Goal: Task Accomplishment & Management: Use online tool/utility

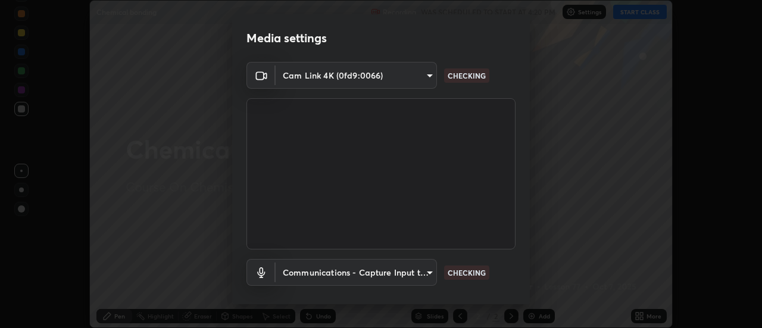
scroll to position [63, 0]
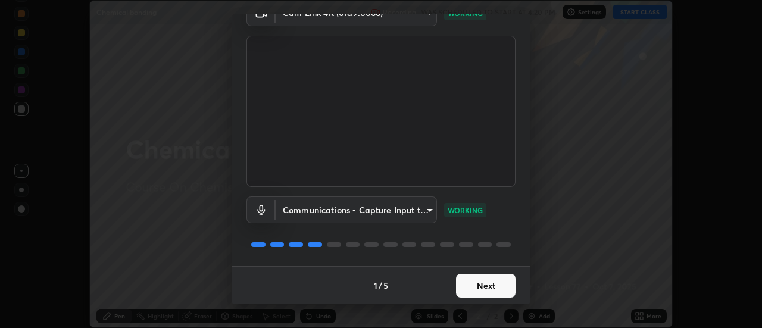
click at [457, 288] on button "Next" at bounding box center [486, 286] width 60 height 24
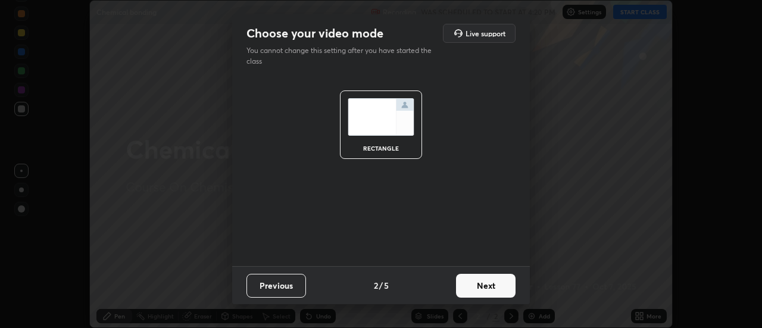
click at [463, 285] on button "Next" at bounding box center [486, 286] width 60 height 24
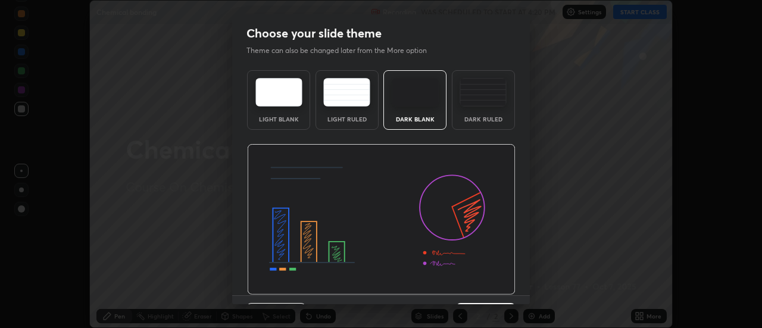
scroll to position [29, 0]
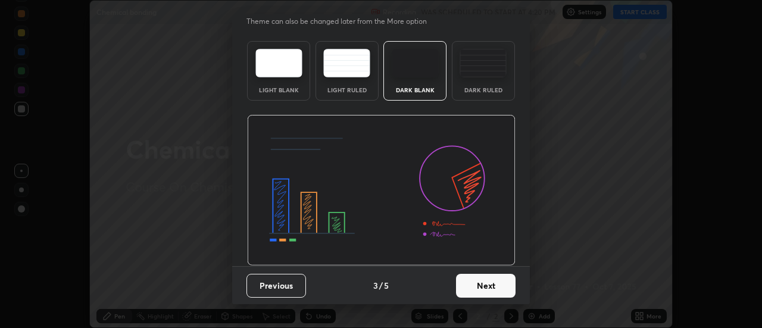
click at [488, 286] on button "Next" at bounding box center [486, 286] width 60 height 24
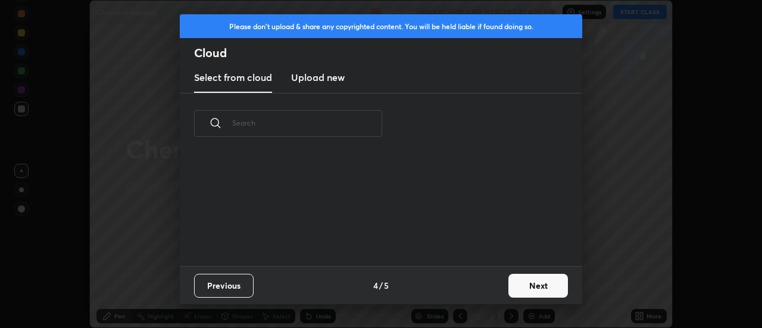
click at [487, 293] on div "Previous 4 / 5 Next" at bounding box center [381, 285] width 403 height 38
click at [525, 291] on button "Next" at bounding box center [539, 286] width 60 height 24
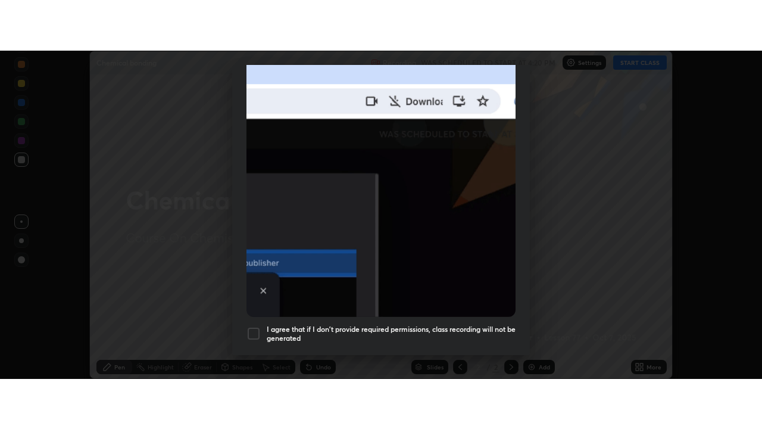
scroll to position [305, 0]
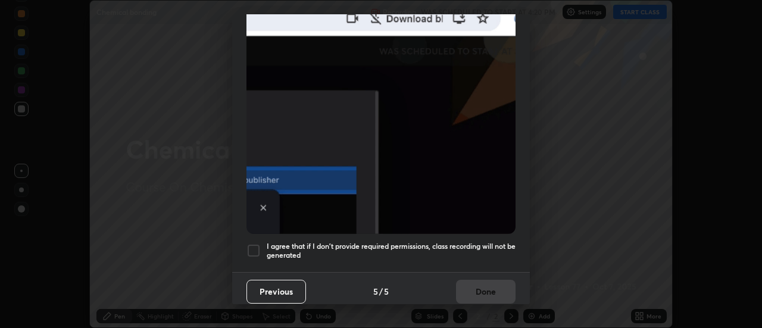
click at [254, 249] on div at bounding box center [254, 251] width 14 height 14
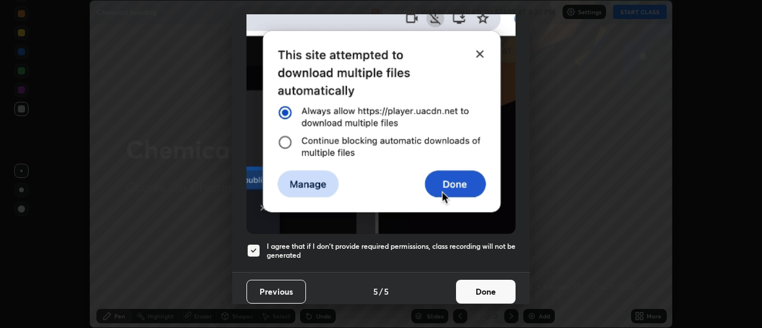
click at [466, 288] on button "Done" at bounding box center [486, 292] width 60 height 24
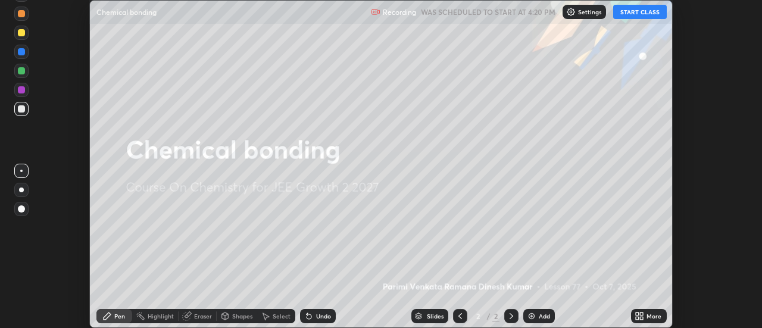
click at [622, 14] on button "START CLASS" at bounding box center [640, 12] width 54 height 14
click at [638, 314] on icon at bounding box center [637, 314] width 3 height 3
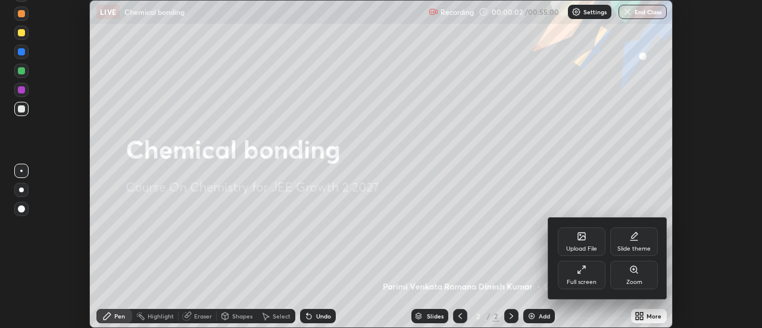
click at [591, 275] on div "Full screen" at bounding box center [582, 275] width 48 height 29
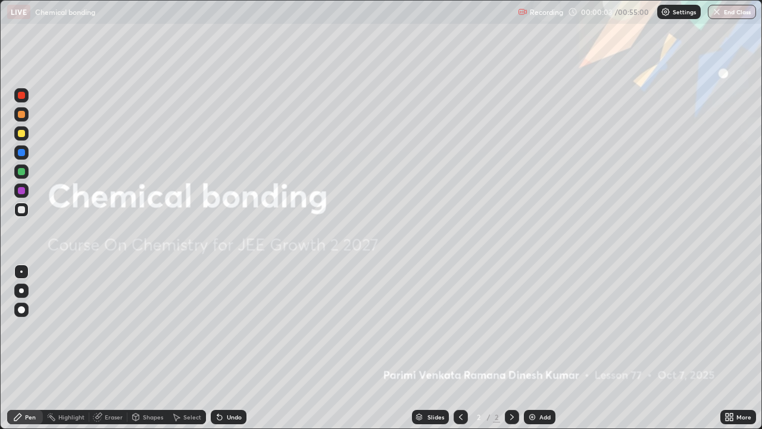
scroll to position [429, 762]
click at [726, 327] on icon at bounding box center [727, 418] width 3 height 3
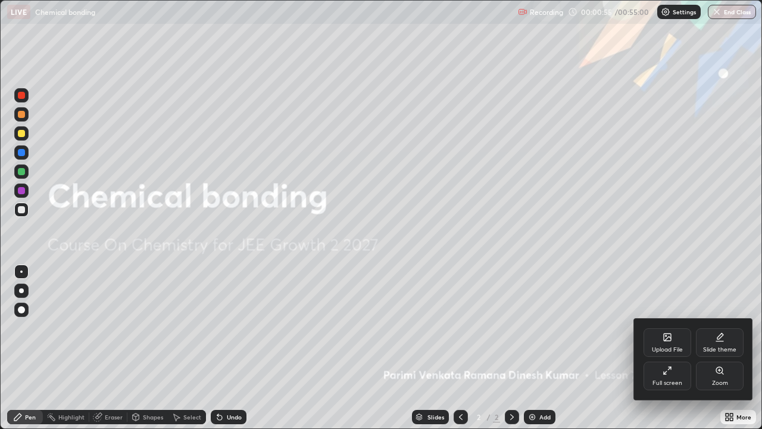
click at [726, 327] on div at bounding box center [381, 214] width 762 height 429
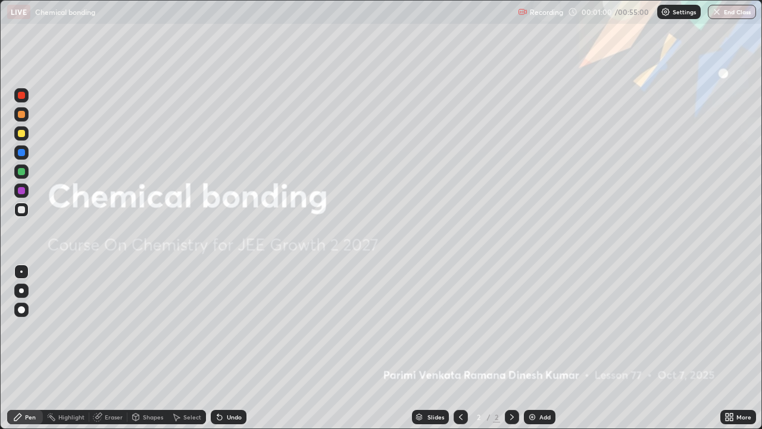
click at [728, 327] on icon at bounding box center [727, 418] width 3 height 3
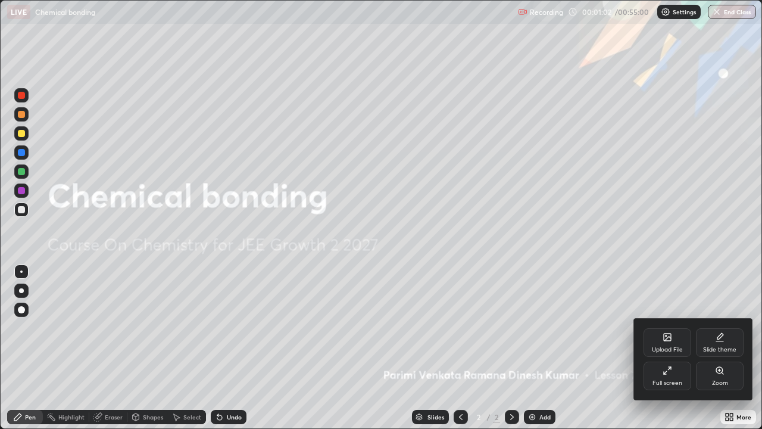
click at [673, 327] on div "Upload File" at bounding box center [667, 350] width 31 height 6
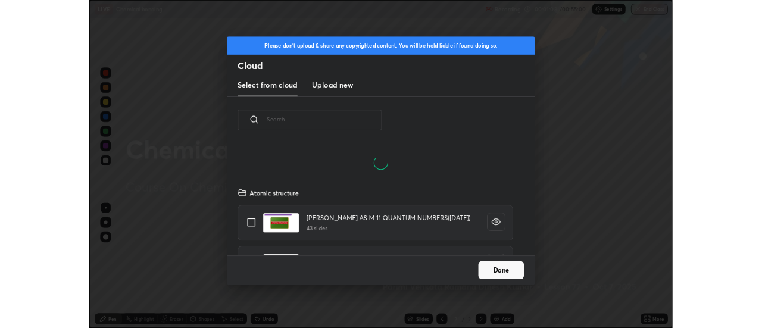
scroll to position [89, 382]
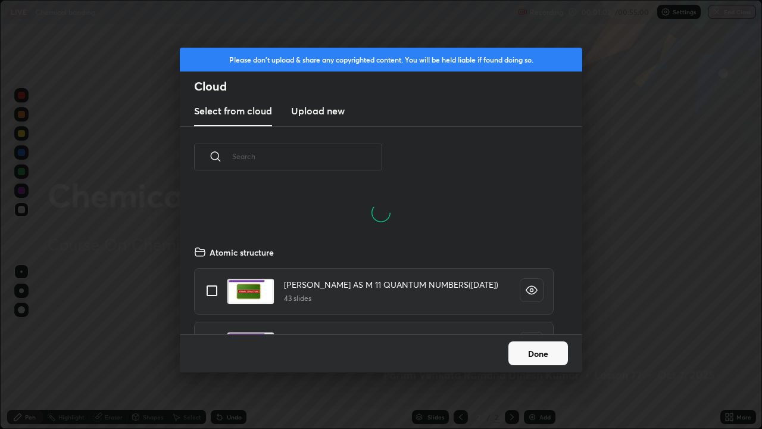
click at [333, 109] on h3 "Upload new" at bounding box center [318, 111] width 54 height 14
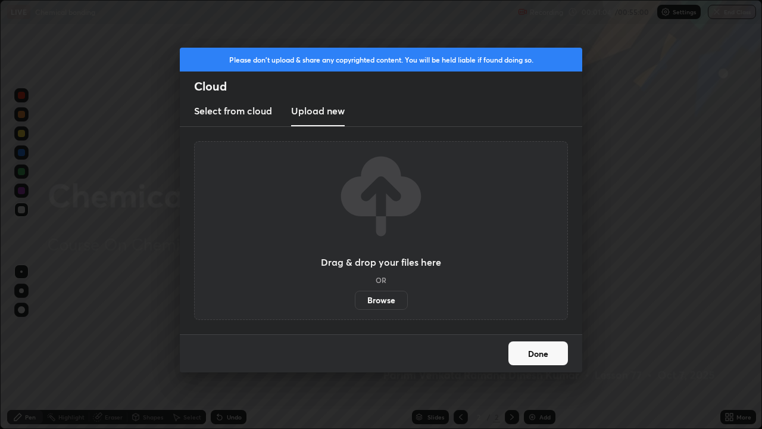
click at [380, 307] on label "Browse" at bounding box center [381, 300] width 53 height 19
click at [355, 307] on input "Browse" at bounding box center [355, 300] width 0 height 19
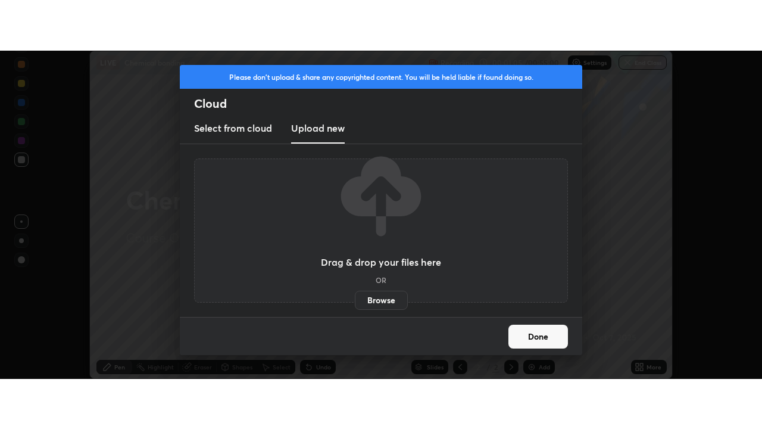
scroll to position [59217, 58783]
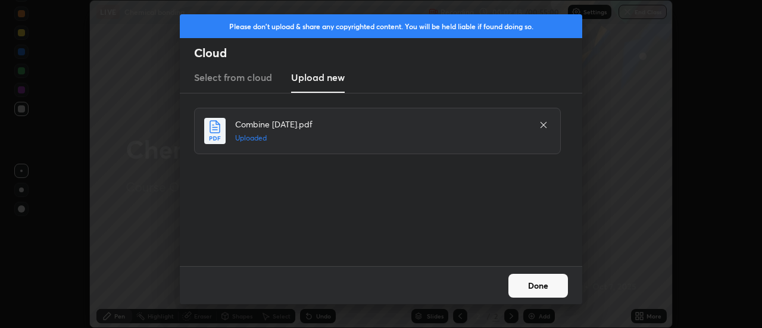
click at [520, 286] on button "Done" at bounding box center [539, 286] width 60 height 24
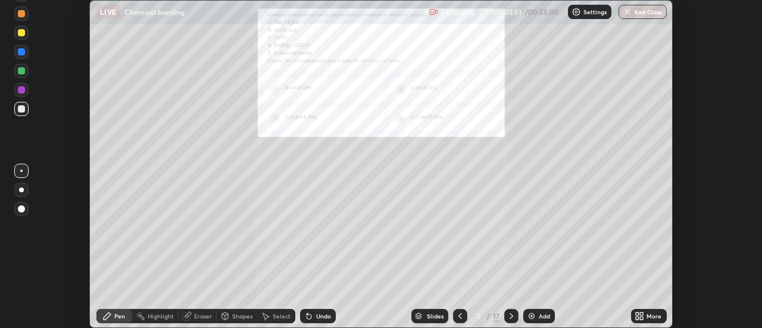
click at [638, 318] on icon at bounding box center [637, 318] width 3 height 3
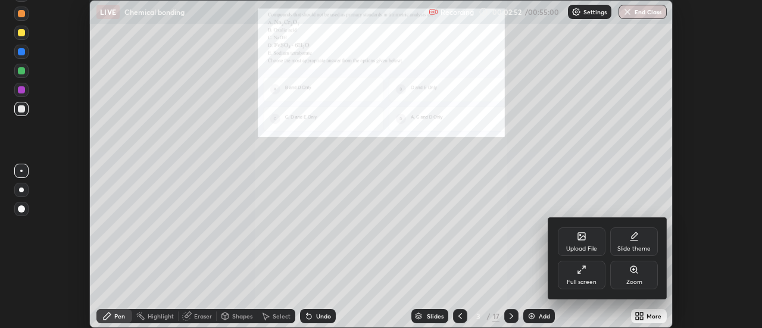
click at [595, 275] on div "Full screen" at bounding box center [582, 275] width 48 height 29
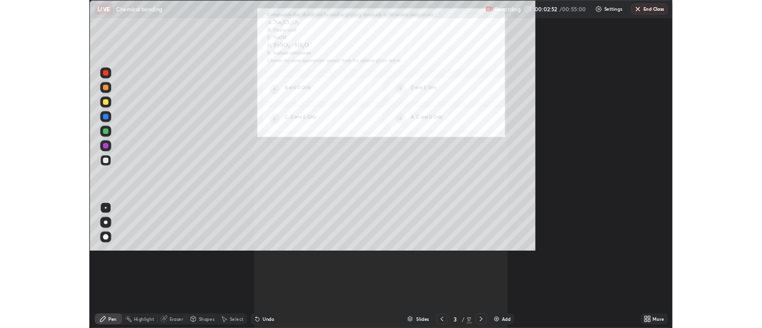
scroll to position [429, 762]
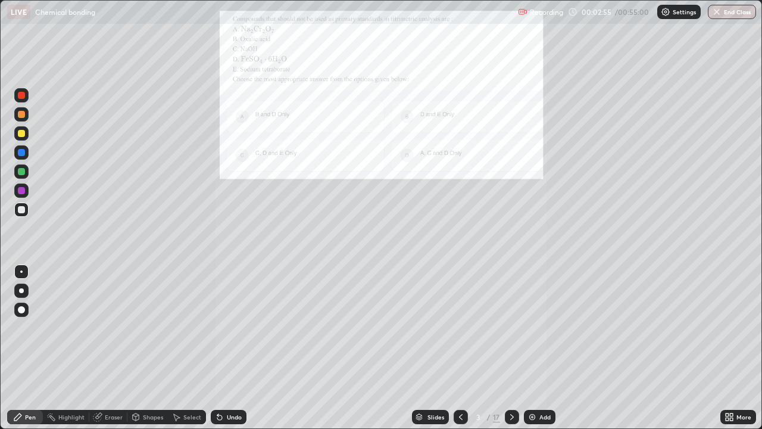
click at [726, 327] on icon at bounding box center [727, 414] width 3 height 3
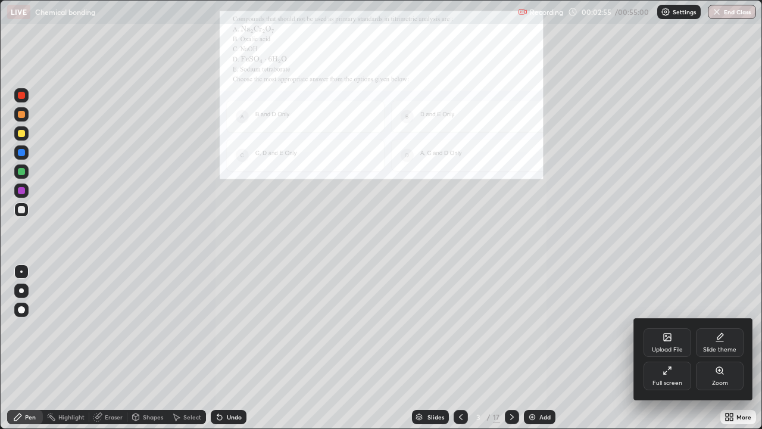
click at [710, 327] on div "Zoom" at bounding box center [720, 375] width 48 height 29
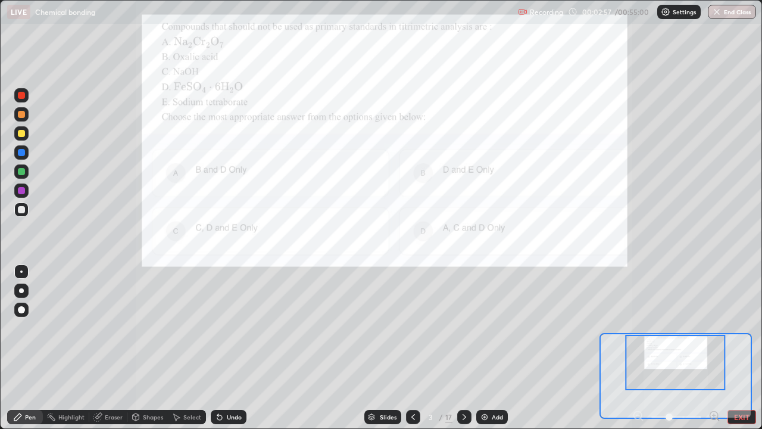
click at [714, 327] on icon at bounding box center [714, 415] width 3 height 0
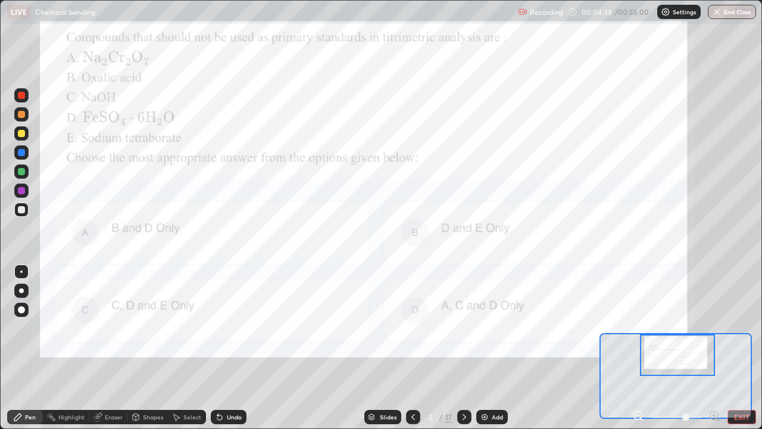
click at [462, 327] on icon at bounding box center [465, 417] width 10 height 10
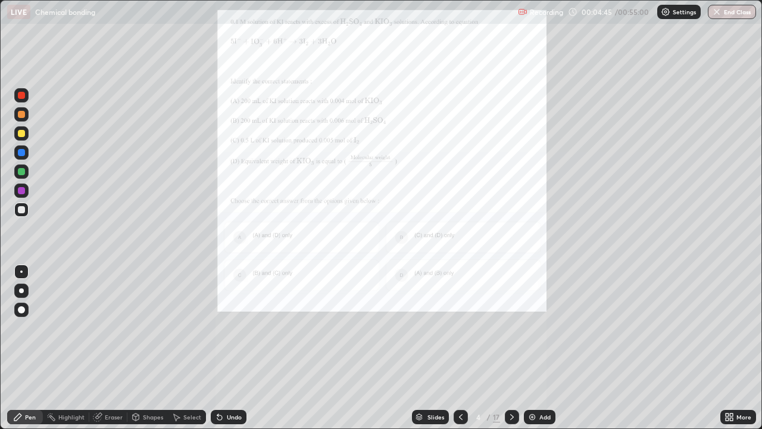
click at [727, 327] on icon at bounding box center [727, 418] width 3 height 3
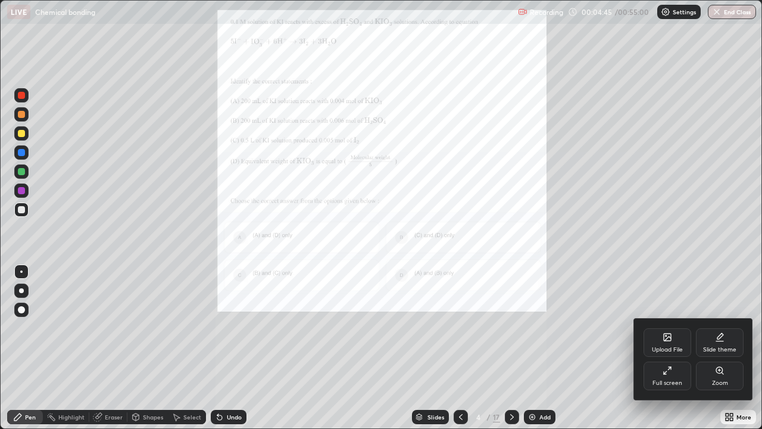
click at [720, 327] on div "Zoom" at bounding box center [720, 383] width 16 height 6
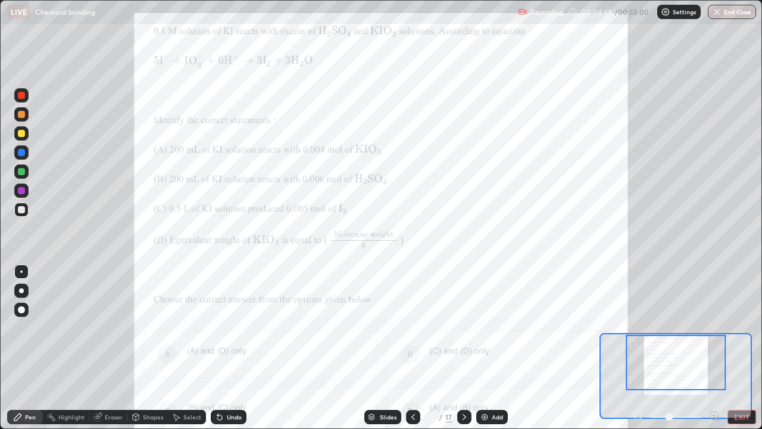
click at [712, 327] on icon at bounding box center [715, 416] width 12 height 12
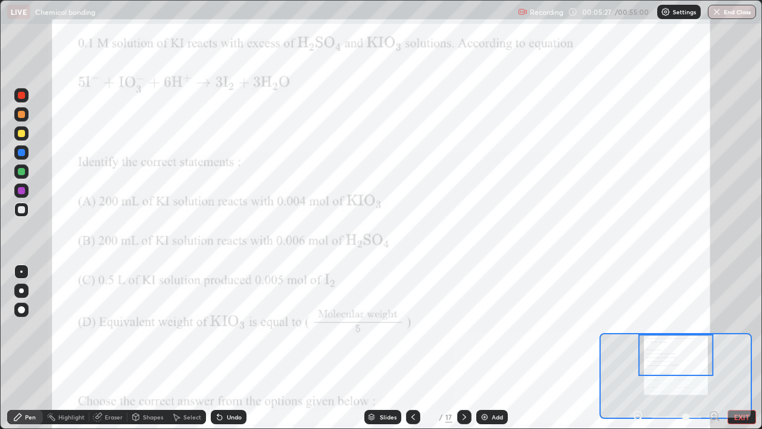
click at [24, 194] on div at bounding box center [21, 190] width 14 height 14
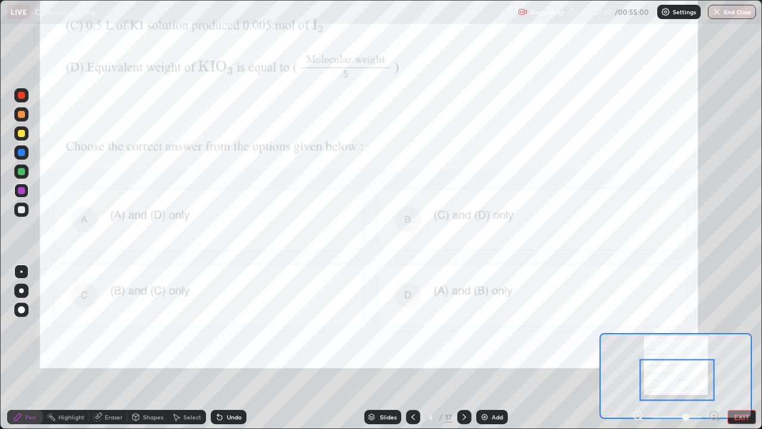
click at [463, 327] on icon at bounding box center [465, 417] width 10 height 10
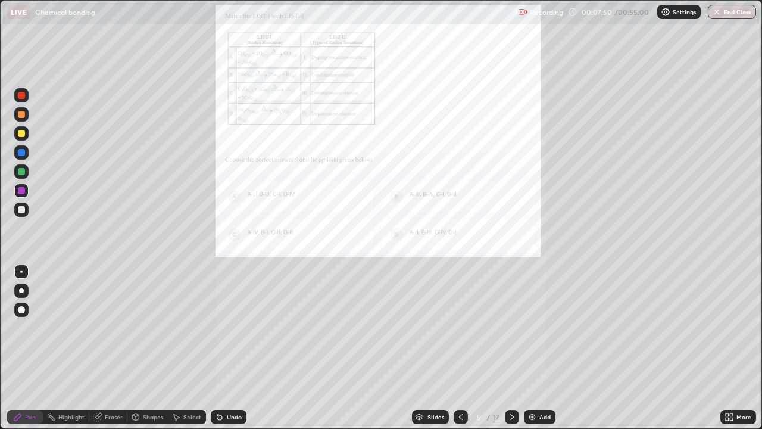
click at [726, 327] on icon at bounding box center [727, 414] width 3 height 3
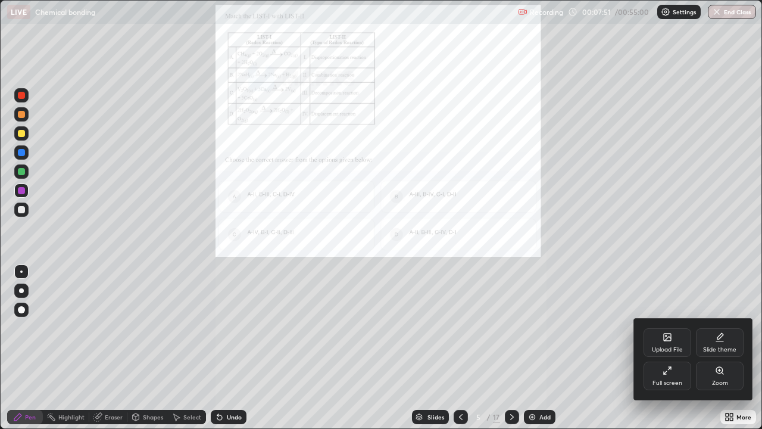
click at [727, 327] on div "Zoom" at bounding box center [720, 375] width 48 height 29
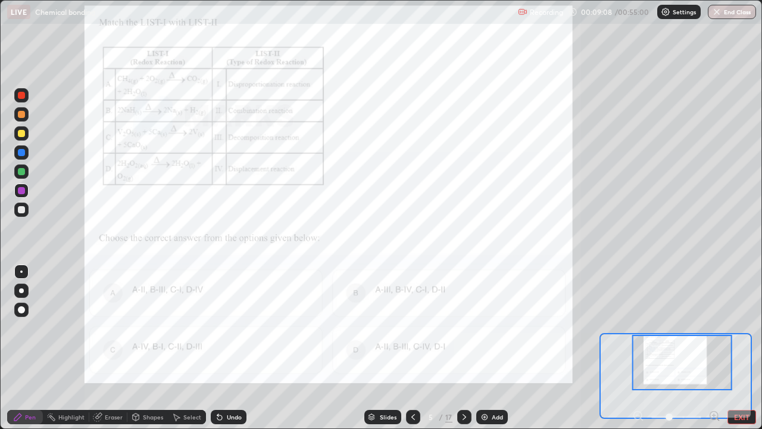
click at [460, 327] on icon at bounding box center [465, 417] width 10 height 10
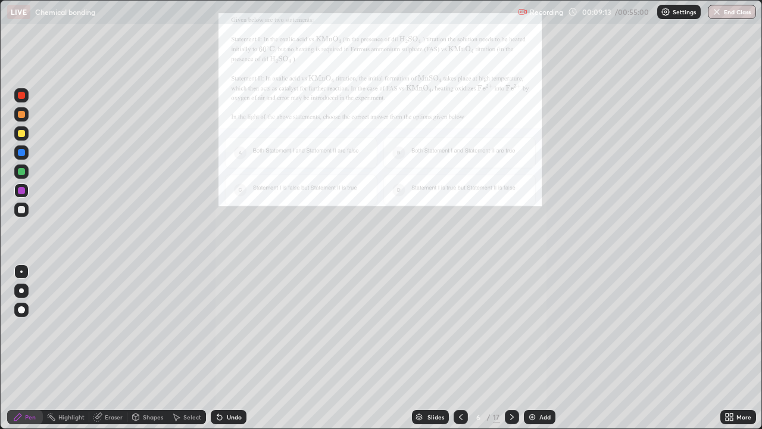
click at [728, 327] on icon at bounding box center [727, 414] width 3 height 3
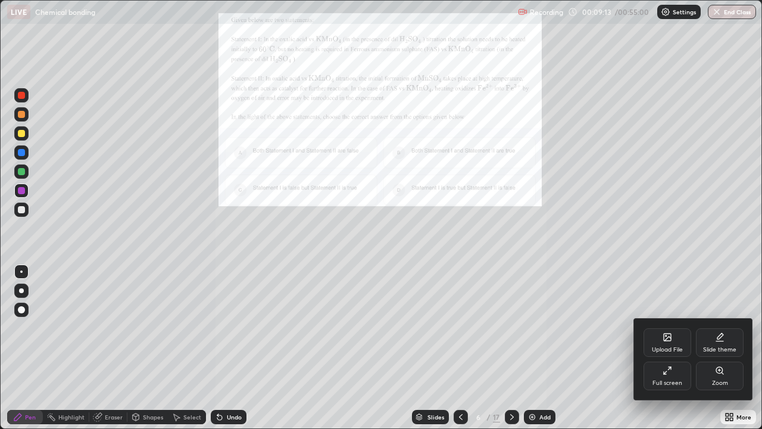
click at [721, 327] on div "Zoom" at bounding box center [720, 375] width 48 height 29
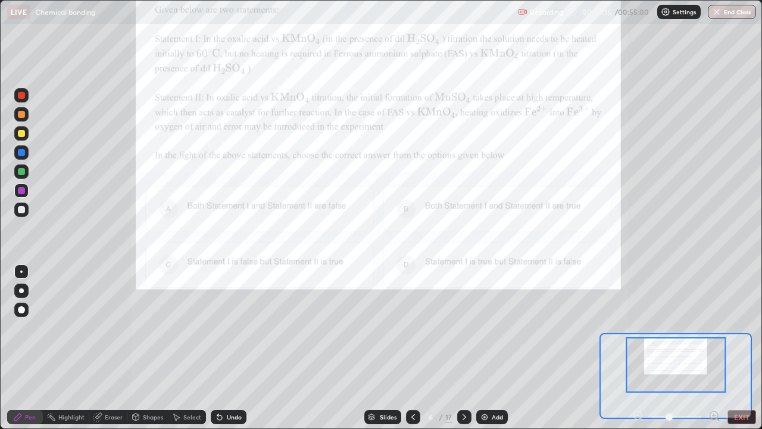
click at [713, 327] on icon at bounding box center [715, 416] width 12 height 12
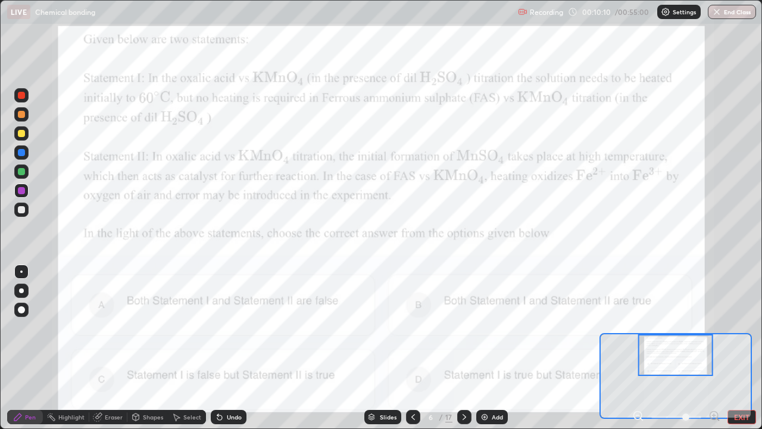
click at [732, 327] on button "EXIT" at bounding box center [742, 417] width 29 height 14
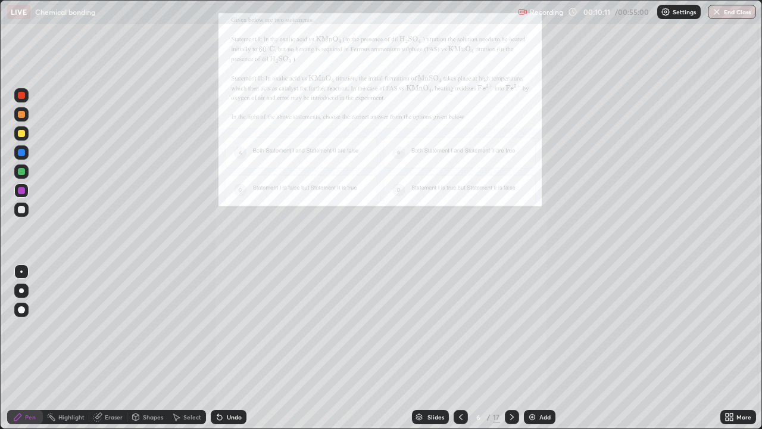
click at [726, 327] on icon at bounding box center [727, 414] width 3 height 3
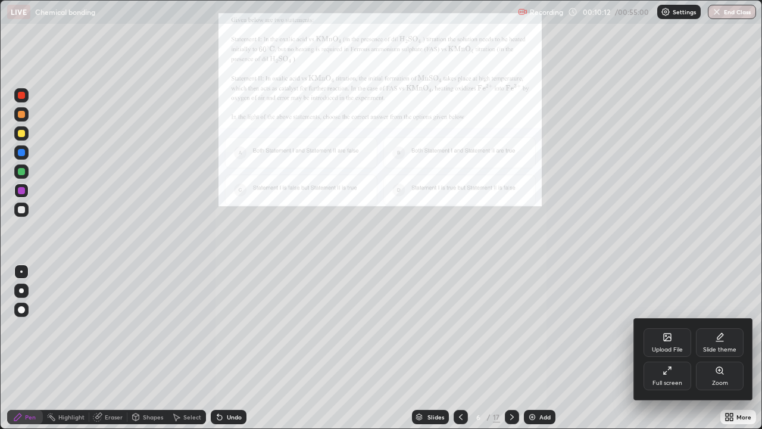
click at [662, 327] on div "Full screen" at bounding box center [668, 375] width 48 height 29
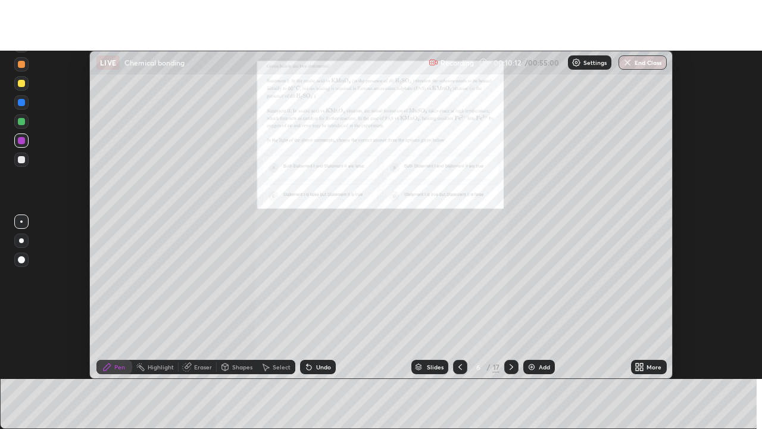
scroll to position [59217, 58783]
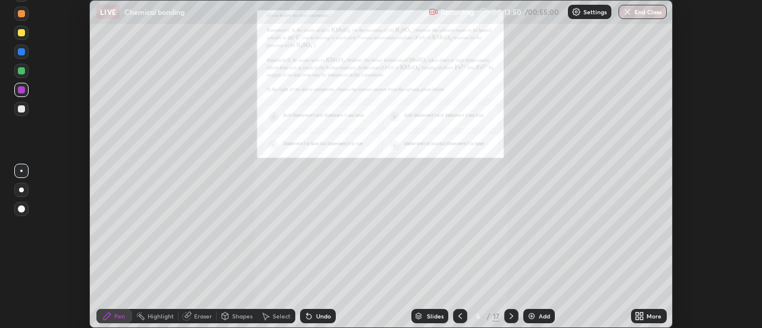
click at [645, 317] on div "More" at bounding box center [649, 316] width 36 height 14
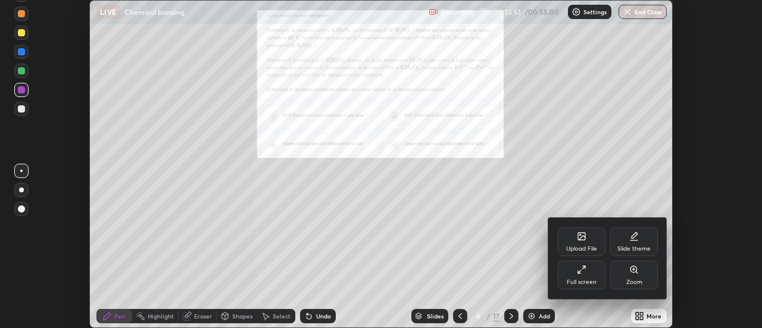
click at [599, 273] on div "Full screen" at bounding box center [582, 275] width 48 height 29
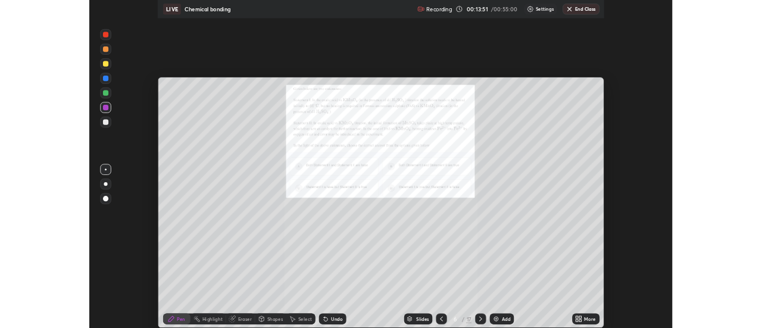
scroll to position [429, 762]
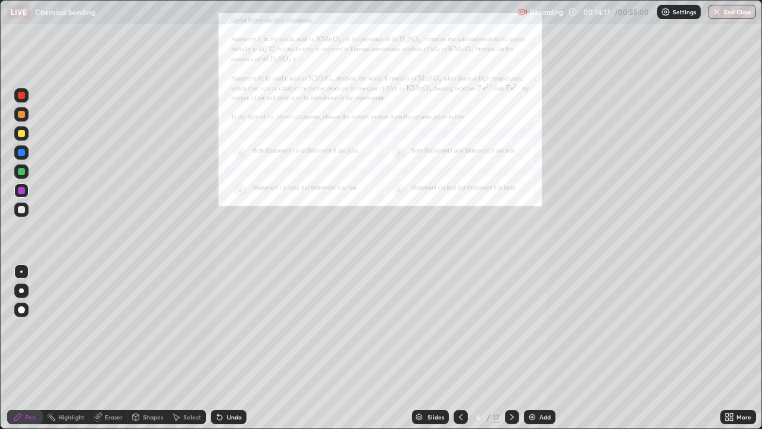
click at [726, 327] on icon at bounding box center [727, 418] width 3 height 3
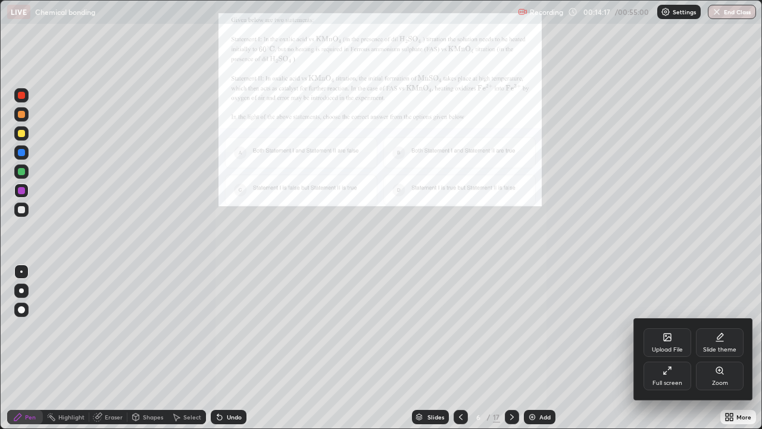
click at [668, 327] on icon at bounding box center [668, 371] width 10 height 10
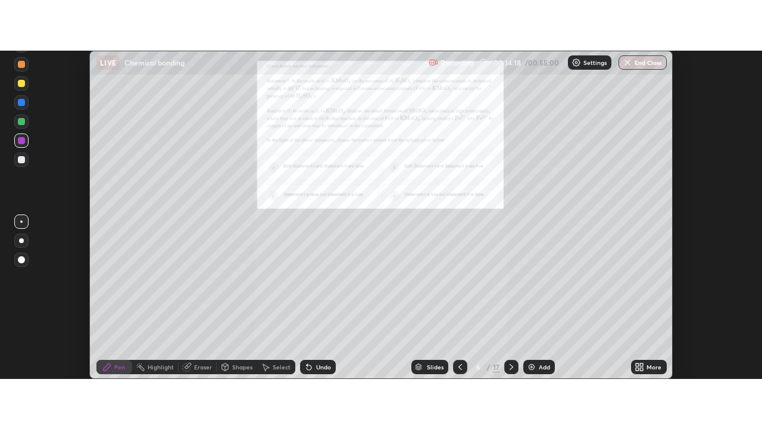
scroll to position [59217, 58783]
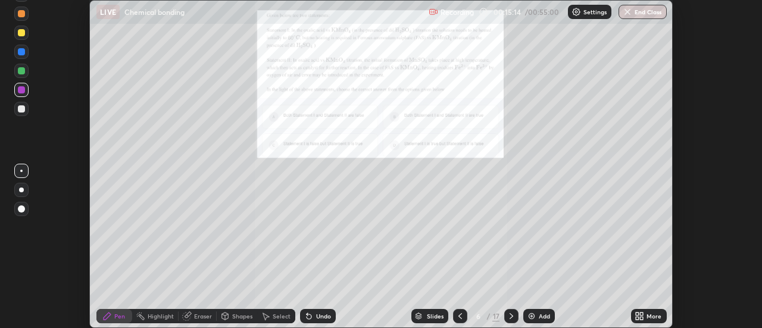
click at [633, 317] on div "More" at bounding box center [649, 316] width 36 height 14
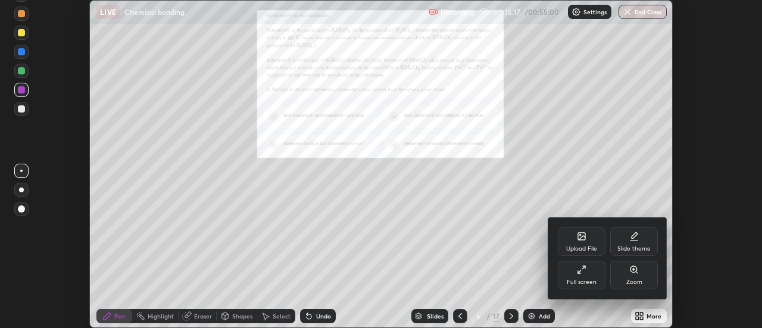
click at [581, 279] on div "Full screen" at bounding box center [582, 282] width 30 height 6
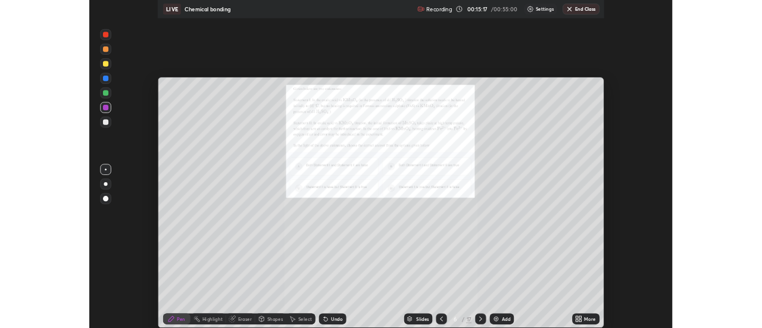
scroll to position [429, 762]
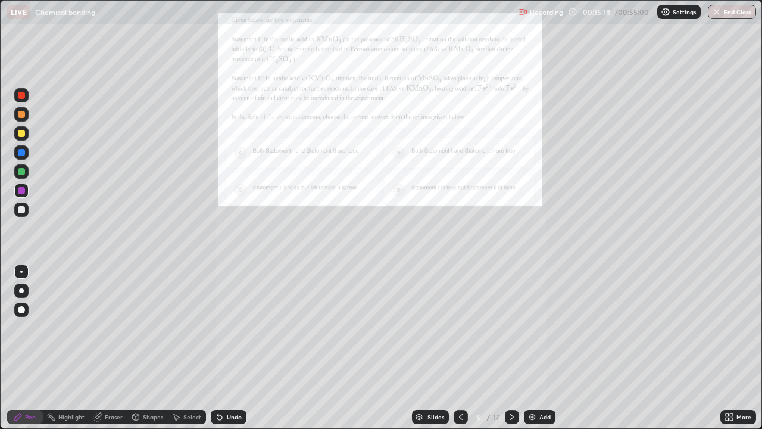
click at [726, 327] on icon at bounding box center [727, 414] width 3 height 3
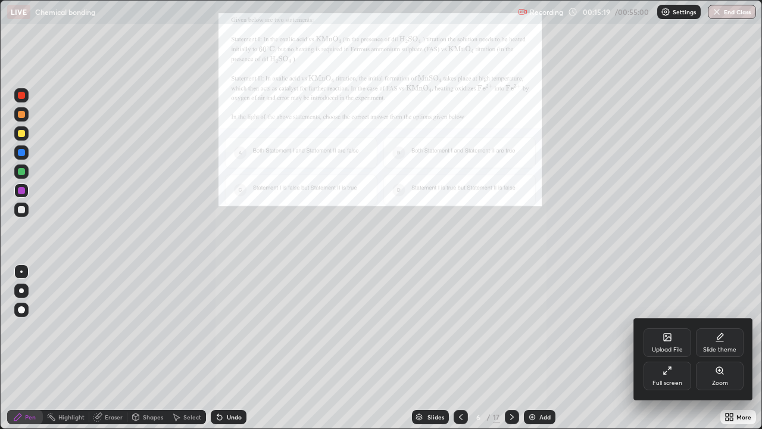
click at [719, 327] on div "Zoom" at bounding box center [720, 383] width 16 height 6
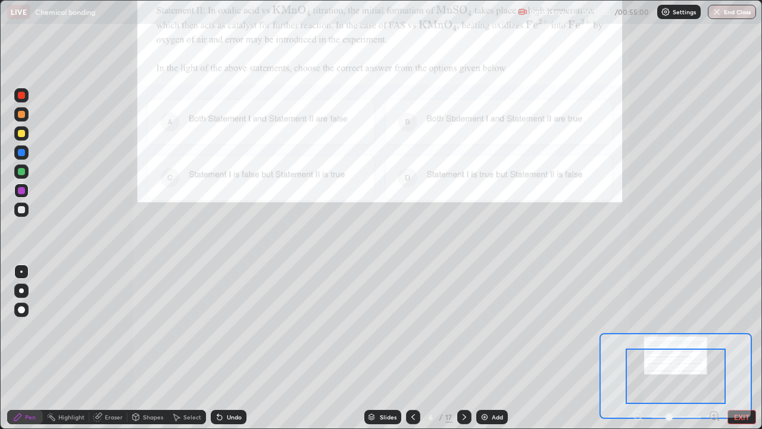
click at [707, 327] on div at bounding box center [676, 375] width 100 height 55
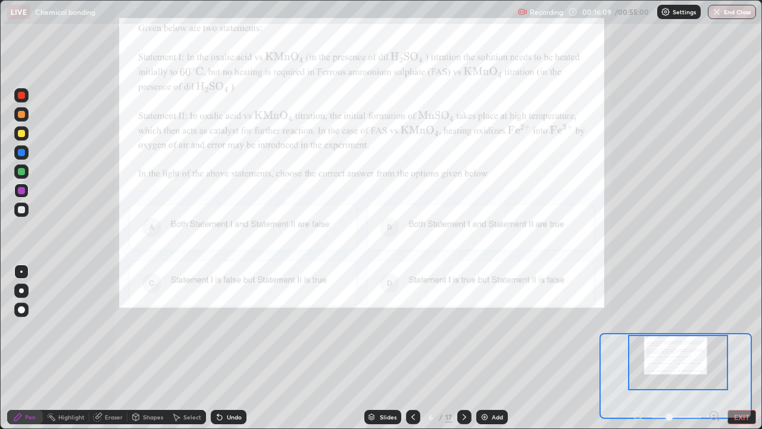
click at [457, 327] on div at bounding box center [464, 417] width 14 height 14
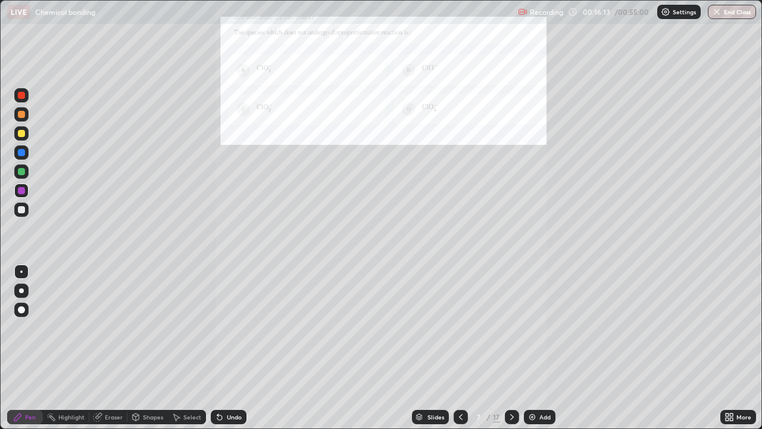
click at [726, 327] on icon at bounding box center [727, 414] width 3 height 3
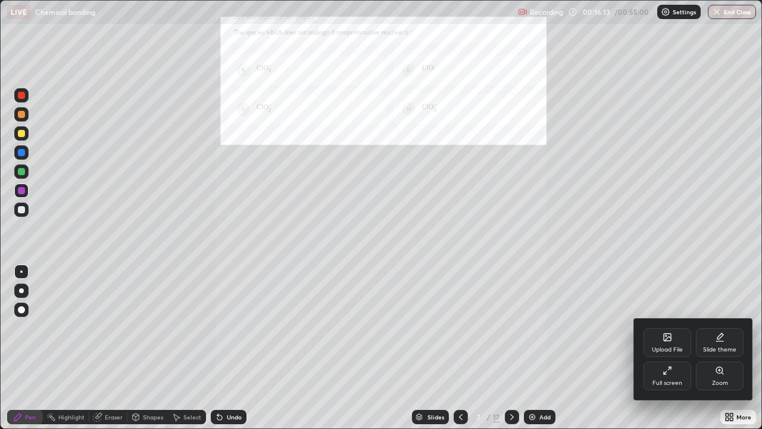
click at [706, 327] on div "Zoom" at bounding box center [720, 375] width 48 height 29
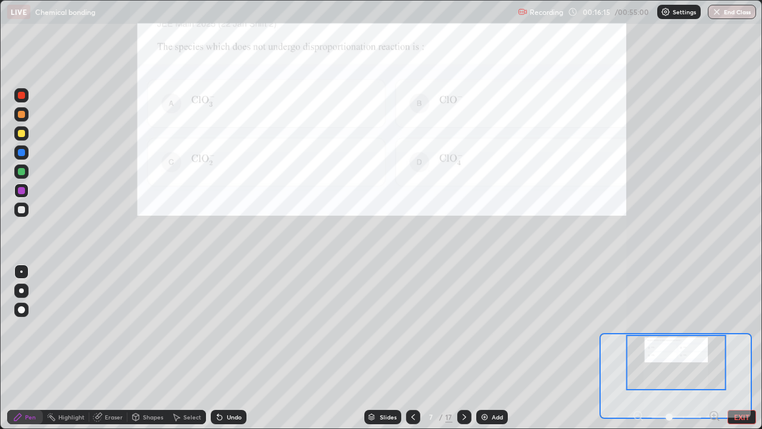
click at [714, 327] on icon at bounding box center [714, 415] width 3 height 0
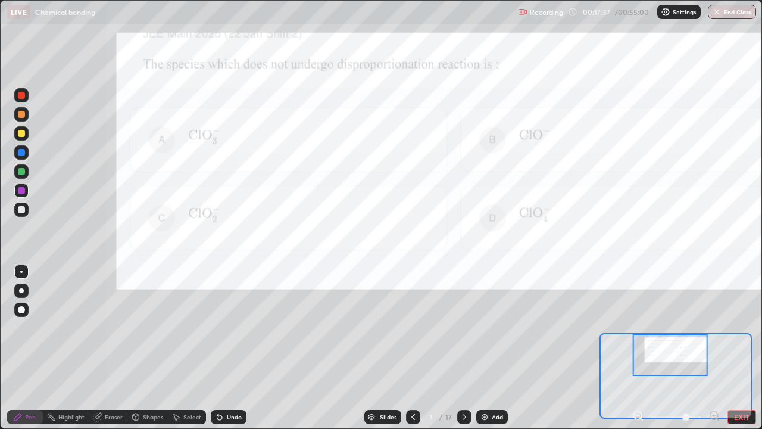
click at [463, 327] on icon at bounding box center [465, 417] width 10 height 10
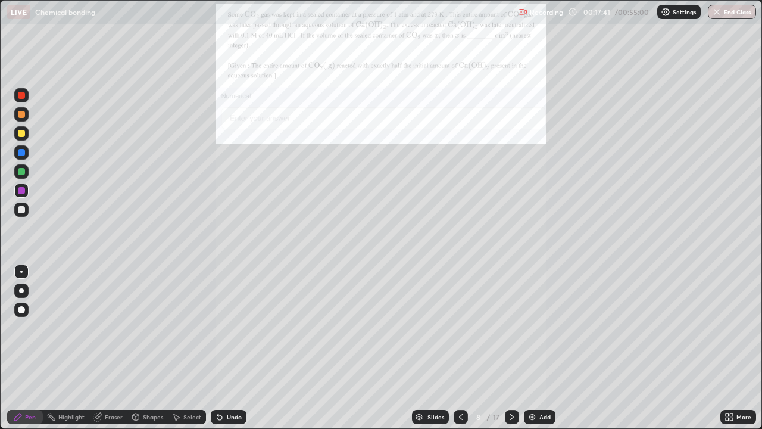
click at [727, 327] on icon at bounding box center [727, 414] width 3 height 3
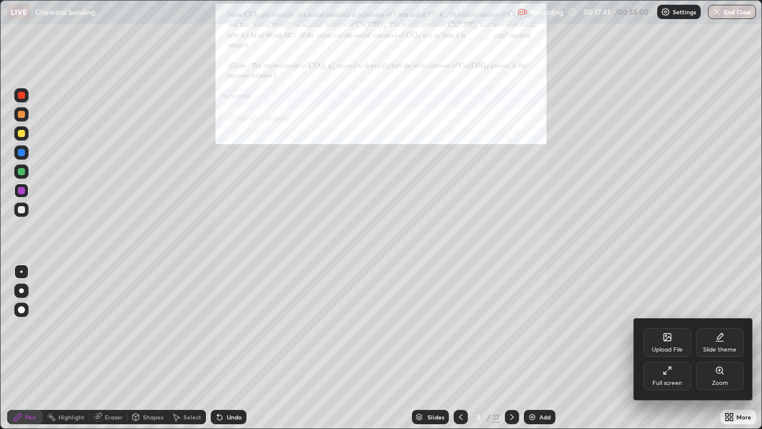
click at [678, 327] on div "Full screen" at bounding box center [668, 375] width 48 height 29
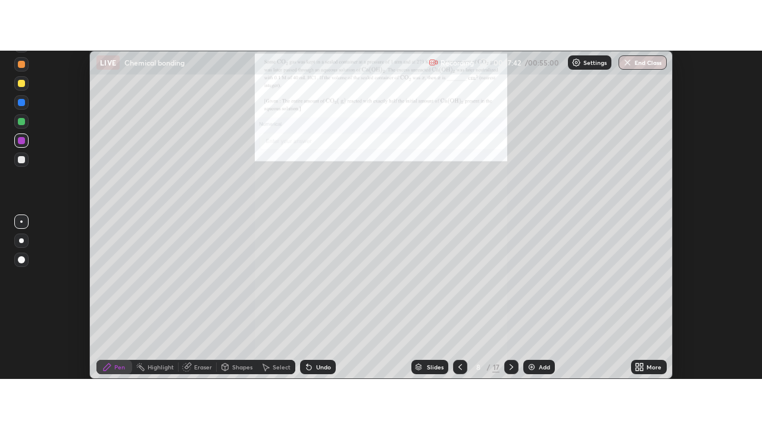
scroll to position [59217, 58783]
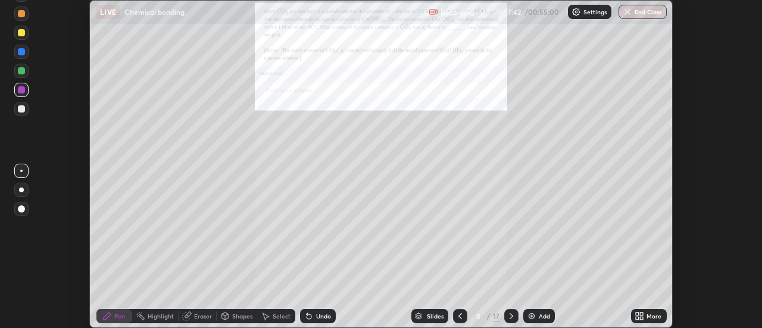
click at [662, 320] on div "More" at bounding box center [649, 316] width 36 height 14
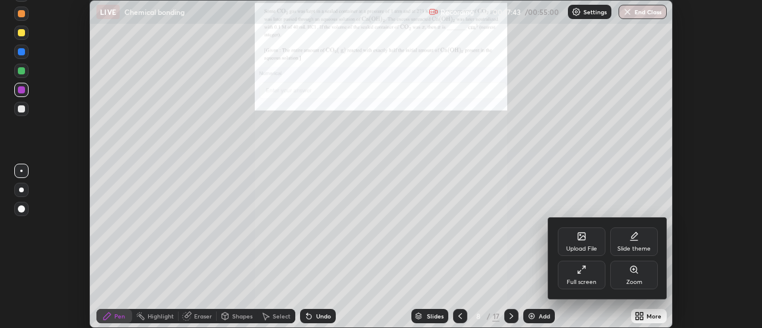
click at [588, 279] on div "Full screen" at bounding box center [582, 282] width 30 height 6
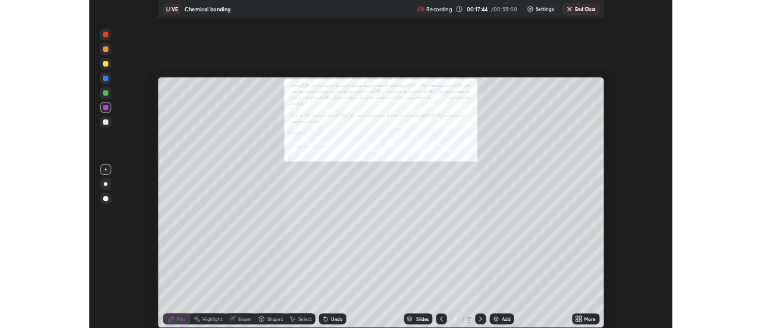
scroll to position [429, 762]
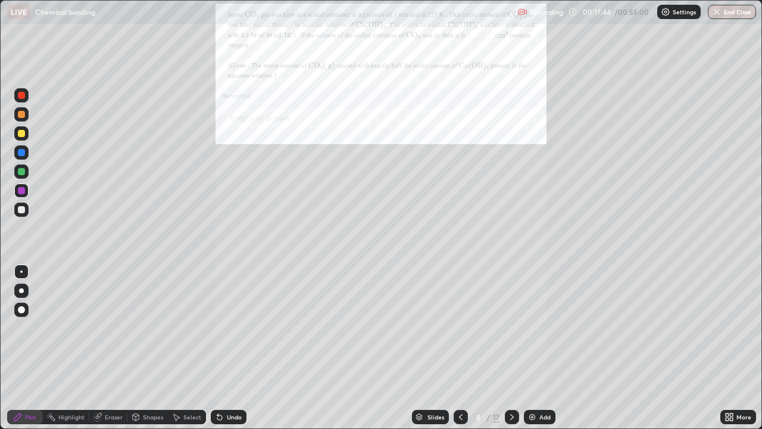
click at [732, 327] on icon at bounding box center [731, 414] width 3 height 3
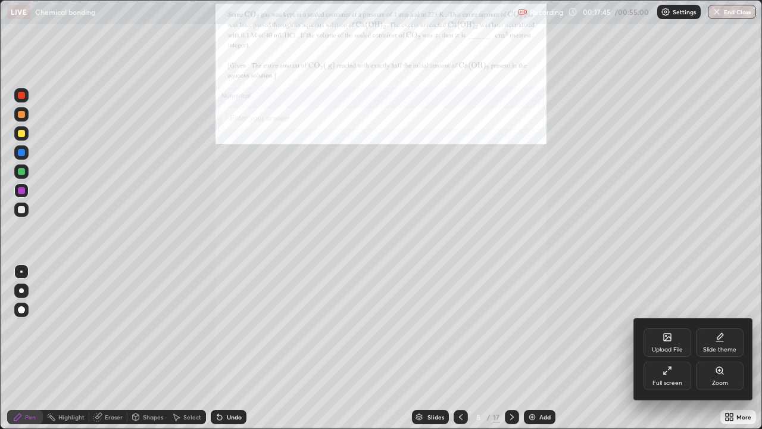
click at [723, 327] on div "Zoom" at bounding box center [720, 383] width 16 height 6
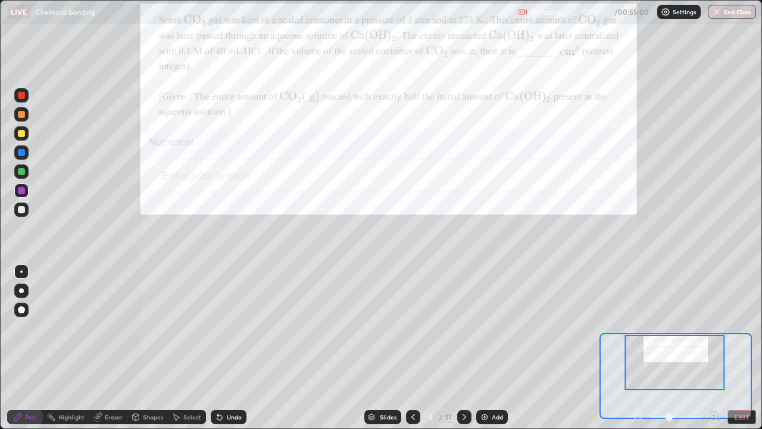
click at [714, 327] on icon at bounding box center [714, 415] width 3 height 0
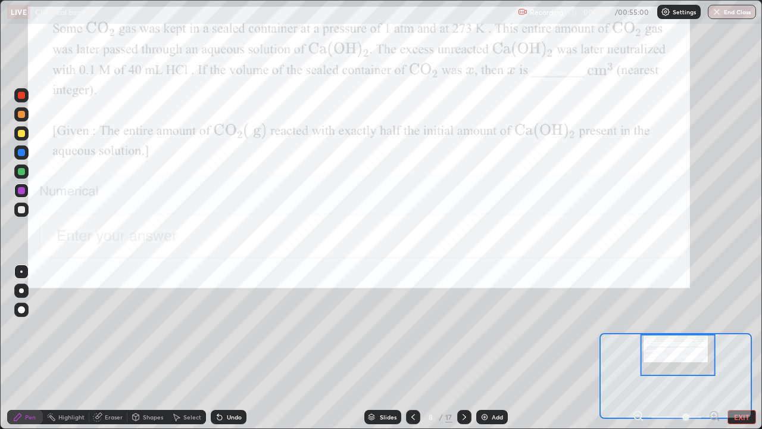
click at [478, 327] on div "Add" at bounding box center [492, 417] width 32 height 14
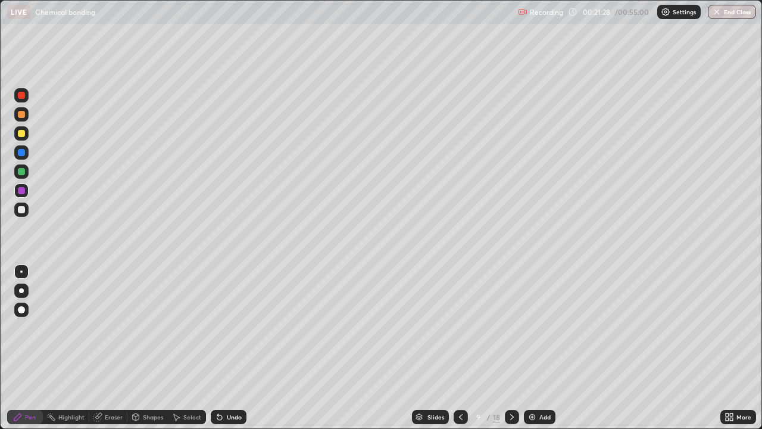
click at [20, 212] on div at bounding box center [21, 209] width 7 height 7
click at [21, 291] on div at bounding box center [21, 290] width 5 height 5
click at [223, 327] on div "Undo" at bounding box center [229, 417] width 36 height 14
click at [226, 327] on div "Undo" at bounding box center [229, 417] width 36 height 14
click at [225, 327] on div "Undo" at bounding box center [229, 417] width 36 height 14
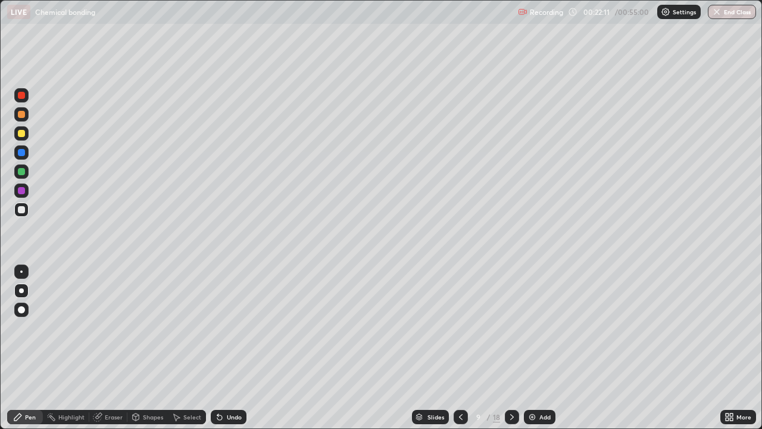
click at [227, 327] on div "Undo" at bounding box center [234, 417] width 15 height 6
click at [217, 327] on div "Undo" at bounding box center [226, 417] width 40 height 24
click at [210, 327] on div "Undo" at bounding box center [226, 417] width 40 height 24
click at [218, 327] on icon at bounding box center [219, 417] width 5 height 5
click at [459, 327] on icon at bounding box center [461, 417] width 10 height 10
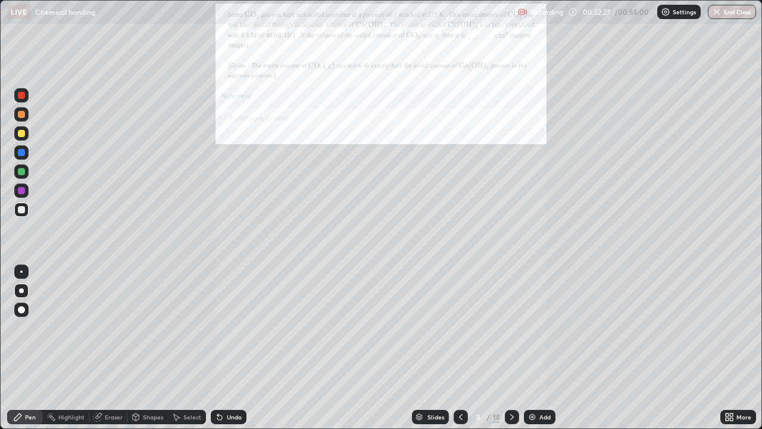
click at [507, 327] on icon at bounding box center [512, 417] width 10 height 10
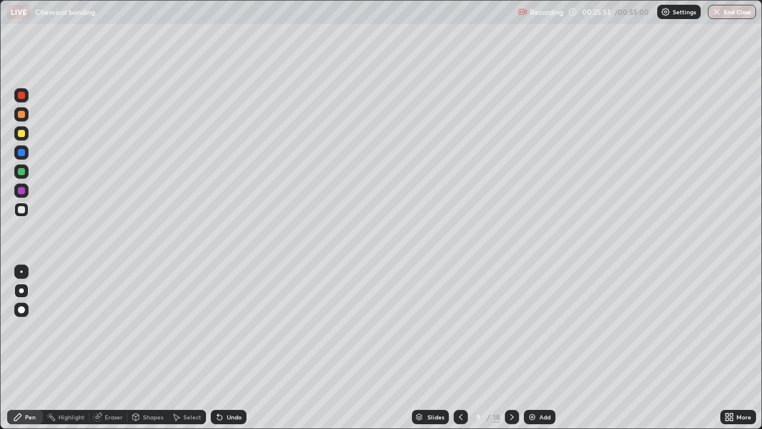
click at [458, 327] on div at bounding box center [461, 417] width 14 height 14
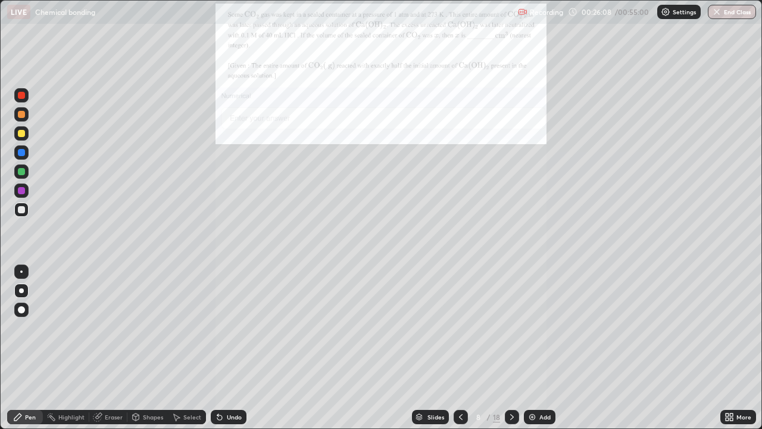
click at [511, 327] on icon at bounding box center [512, 417] width 10 height 10
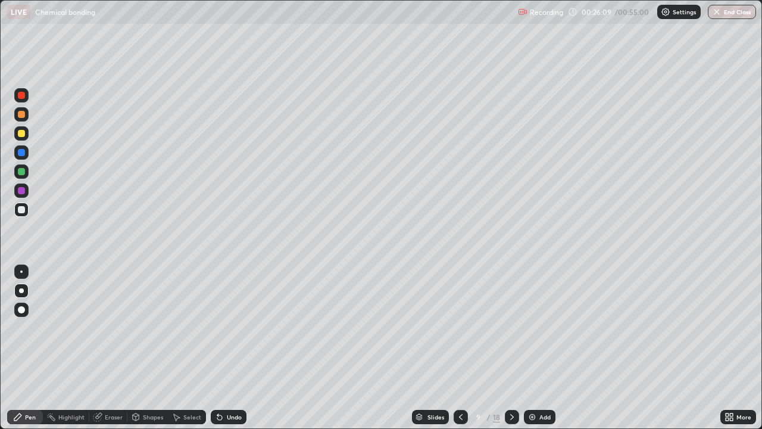
click at [454, 327] on div at bounding box center [461, 417] width 14 height 14
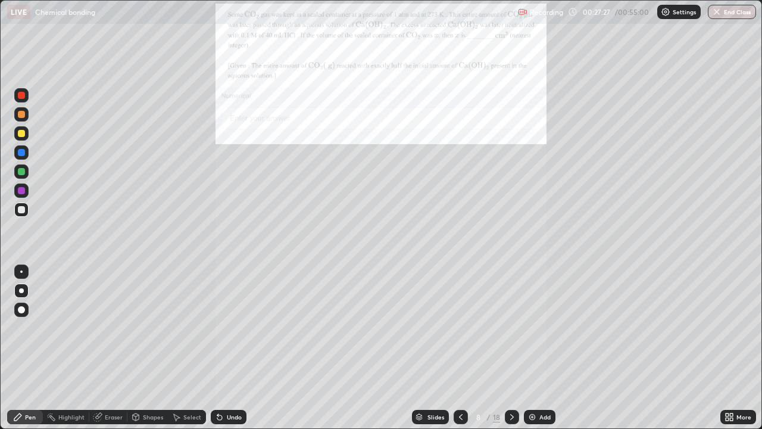
click at [235, 327] on div "Undo" at bounding box center [234, 417] width 15 height 6
click at [234, 327] on div "Undo" at bounding box center [234, 417] width 15 height 6
click at [230, 327] on div "Undo" at bounding box center [234, 417] width 15 height 6
click at [228, 327] on div "Undo" at bounding box center [234, 417] width 15 height 6
click at [230, 327] on div "Undo" at bounding box center [234, 417] width 15 height 6
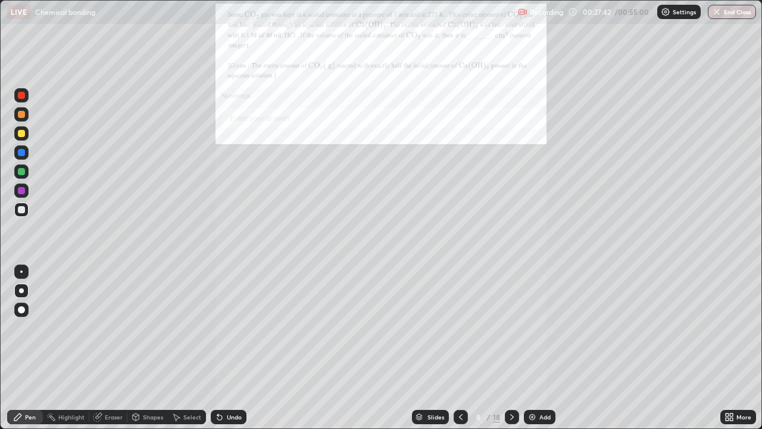
click at [233, 327] on div "Undo" at bounding box center [234, 417] width 15 height 6
click at [231, 327] on div "Undo" at bounding box center [234, 417] width 15 height 6
click at [232, 327] on div "Undo" at bounding box center [234, 417] width 15 height 6
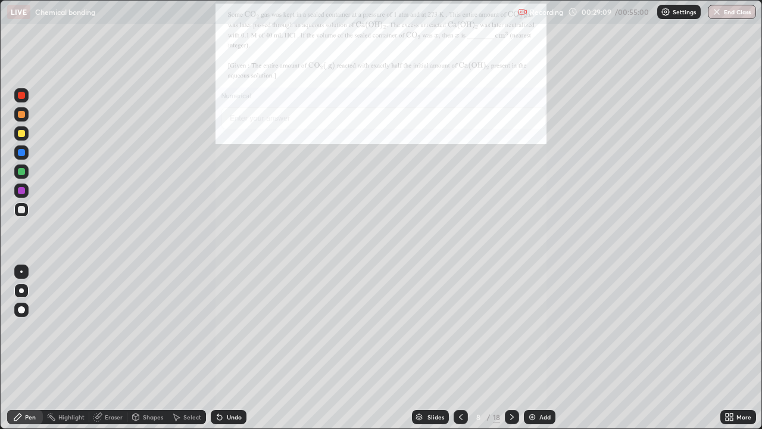
click at [111, 327] on div "Eraser" at bounding box center [114, 417] width 18 height 6
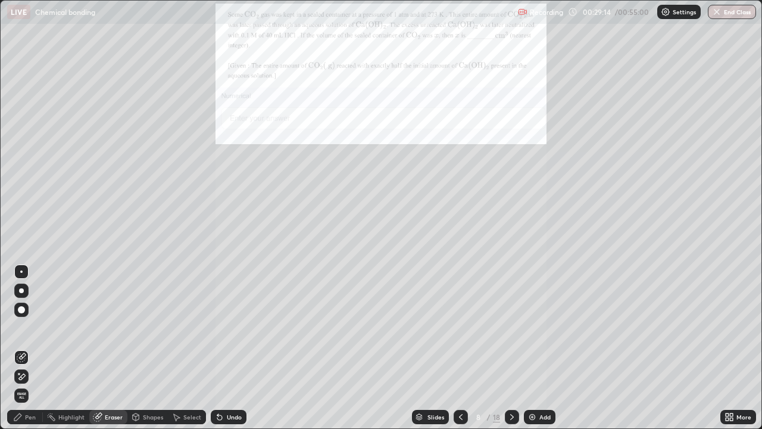
click at [505, 327] on div at bounding box center [512, 417] width 14 height 14
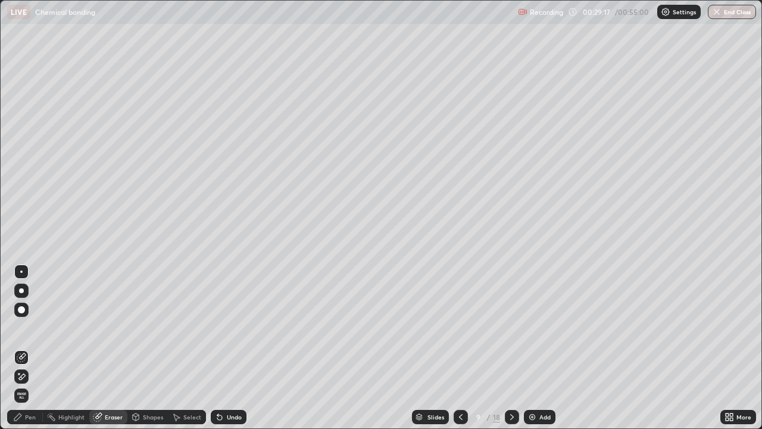
click at [459, 327] on icon at bounding box center [461, 417] width 4 height 6
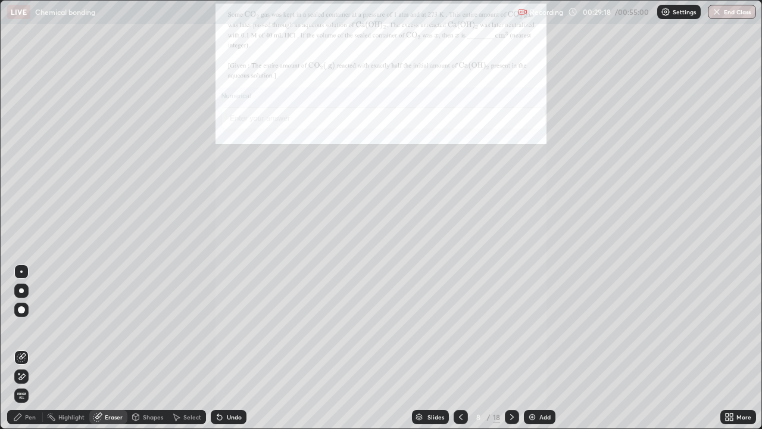
click at [510, 327] on icon at bounding box center [512, 417] width 4 height 6
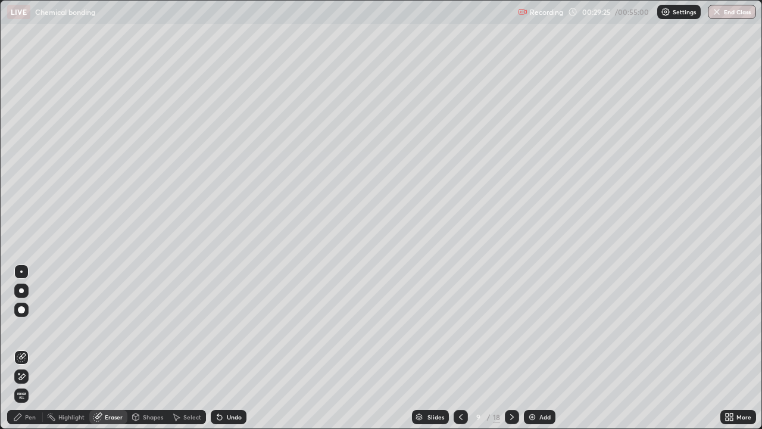
click at [460, 327] on icon at bounding box center [461, 417] width 10 height 10
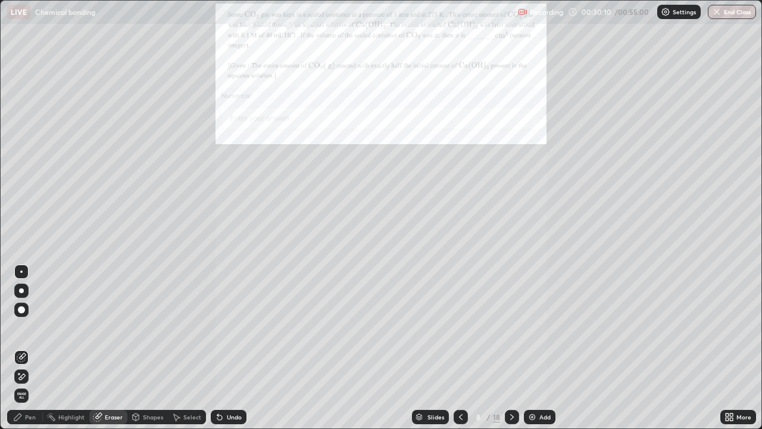
click at [33, 327] on div "Pen" at bounding box center [30, 417] width 11 height 6
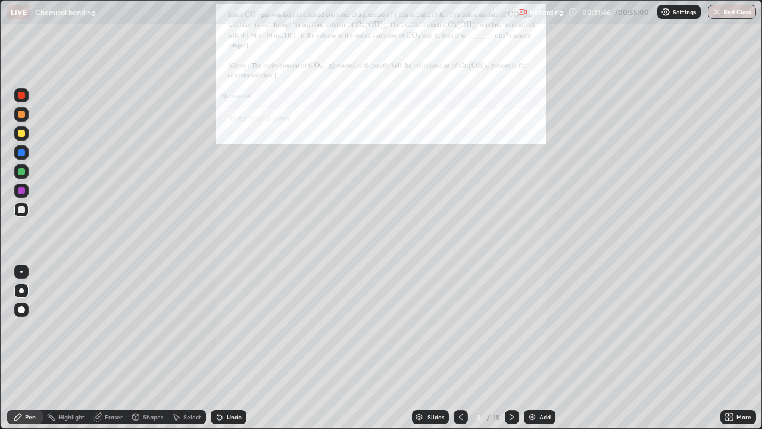
click at [113, 327] on div "Eraser" at bounding box center [114, 417] width 18 height 6
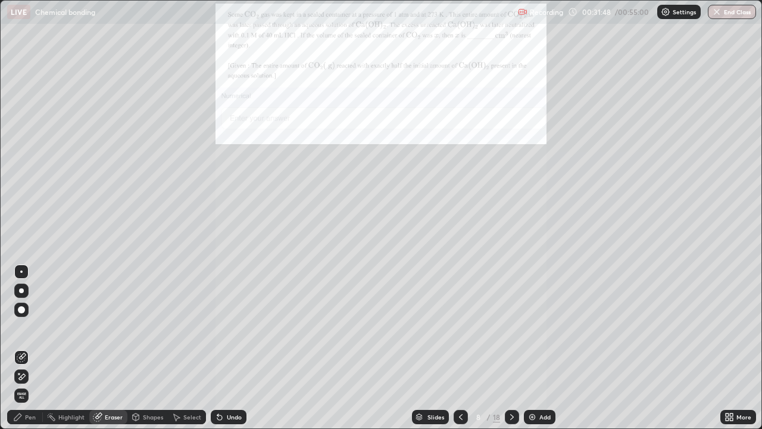
click at [27, 327] on div "Pen" at bounding box center [30, 417] width 11 height 6
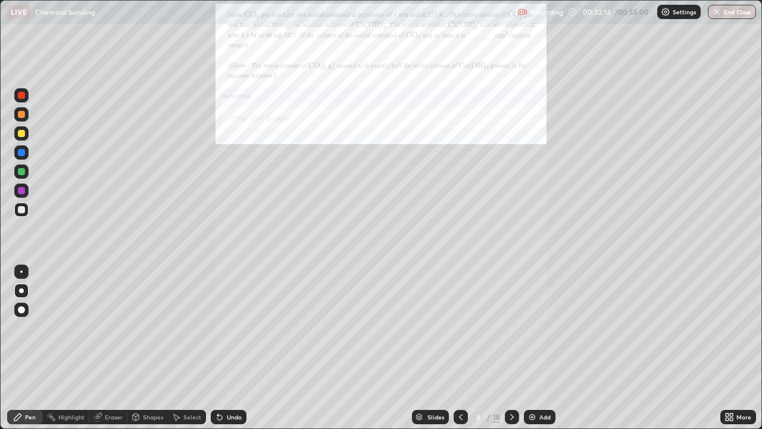
click at [537, 327] on div "Add" at bounding box center [540, 417] width 32 height 14
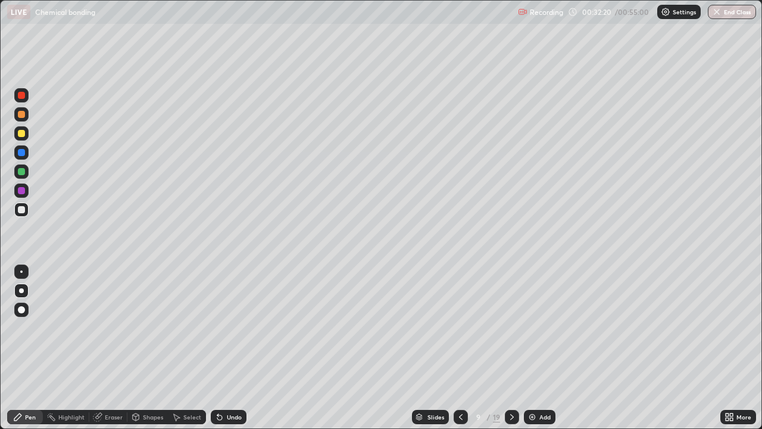
click at [25, 195] on div at bounding box center [21, 190] width 14 height 14
click at [24, 211] on div at bounding box center [21, 209] width 7 height 7
click at [511, 327] on icon at bounding box center [512, 417] width 10 height 10
click at [510, 327] on icon at bounding box center [512, 417] width 10 height 10
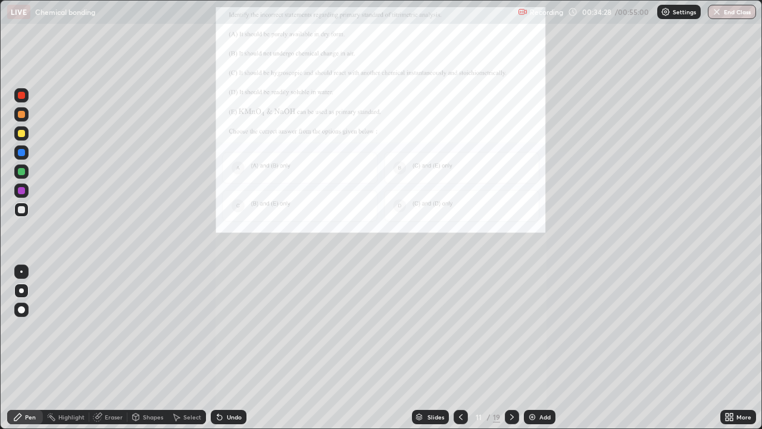
click at [721, 327] on div "More" at bounding box center [738, 417] width 36 height 14
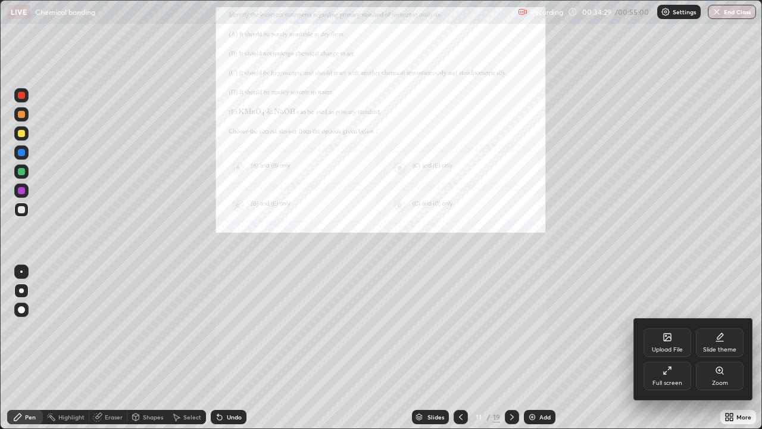
click at [709, 327] on div "Zoom" at bounding box center [720, 375] width 48 height 29
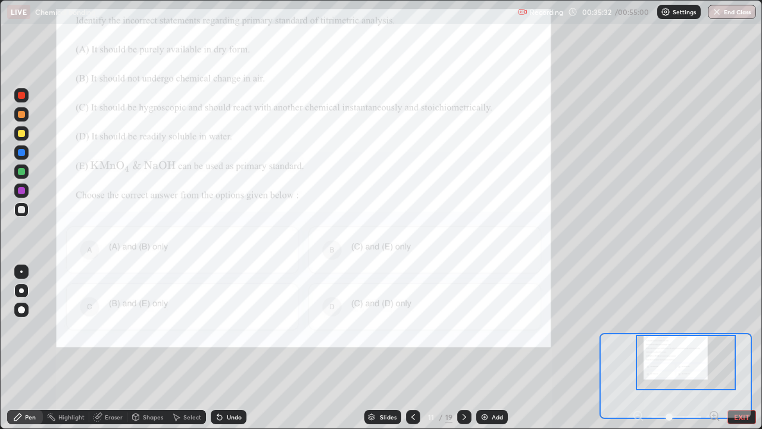
click at [21, 211] on div at bounding box center [21, 209] width 7 height 7
click at [21, 177] on div at bounding box center [21, 171] width 14 height 14
click at [20, 189] on div at bounding box center [21, 190] width 7 height 7
click at [461, 327] on icon at bounding box center [465, 417] width 10 height 10
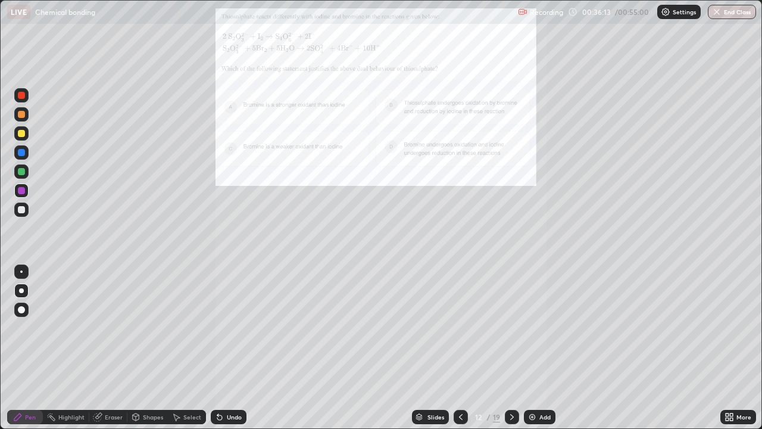
click at [720, 327] on div "More" at bounding box center [738, 417] width 36 height 14
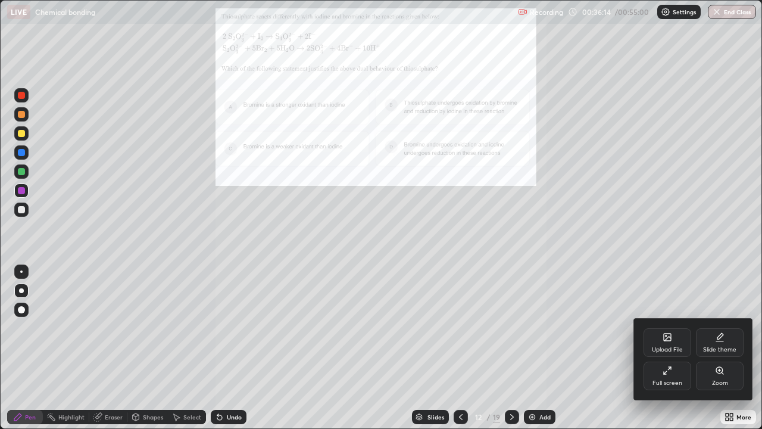
click at [715, 327] on div "Zoom" at bounding box center [720, 383] width 16 height 6
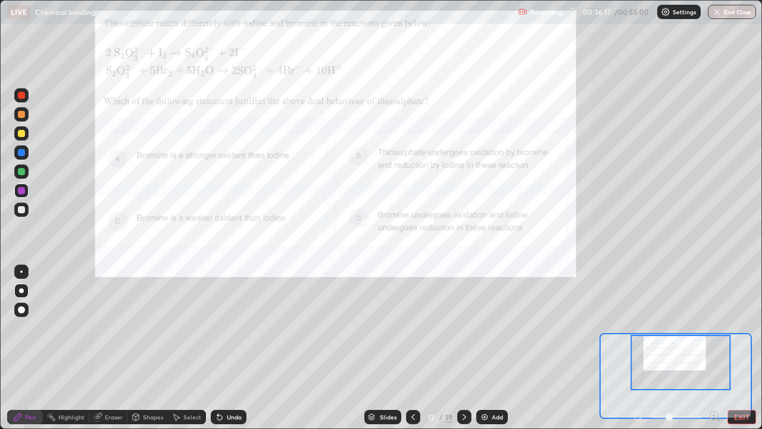
click at [713, 327] on icon at bounding box center [714, 415] width 3 height 0
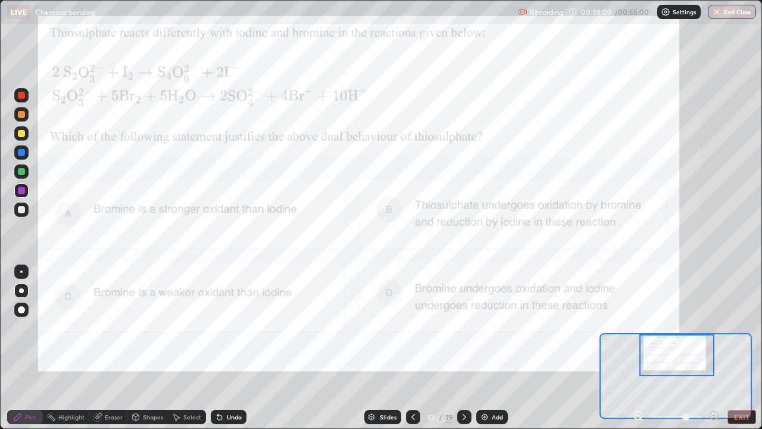
click at [21, 153] on div at bounding box center [21, 152] width 7 height 7
click at [463, 327] on icon at bounding box center [465, 417] width 10 height 10
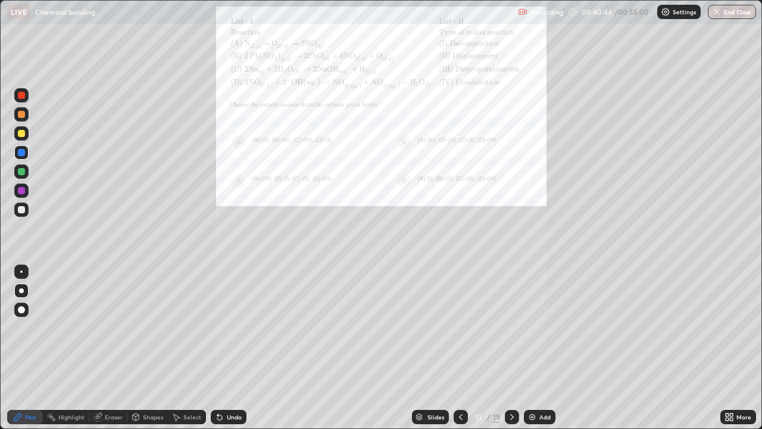
click at [727, 327] on icon at bounding box center [727, 414] width 3 height 3
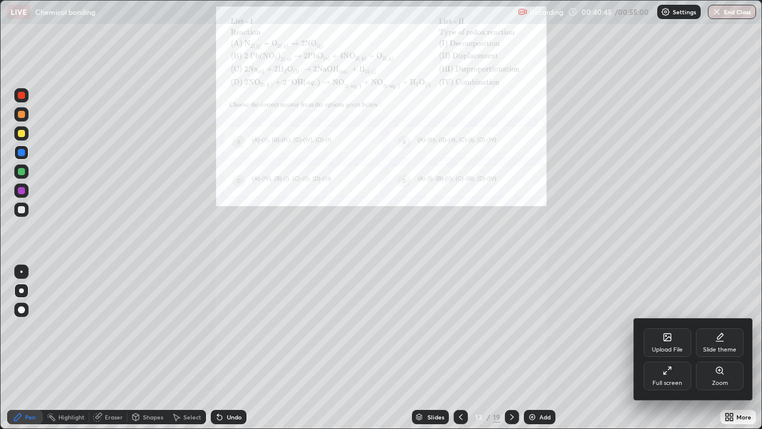
click at [715, 327] on div "Zoom" at bounding box center [720, 383] width 16 height 6
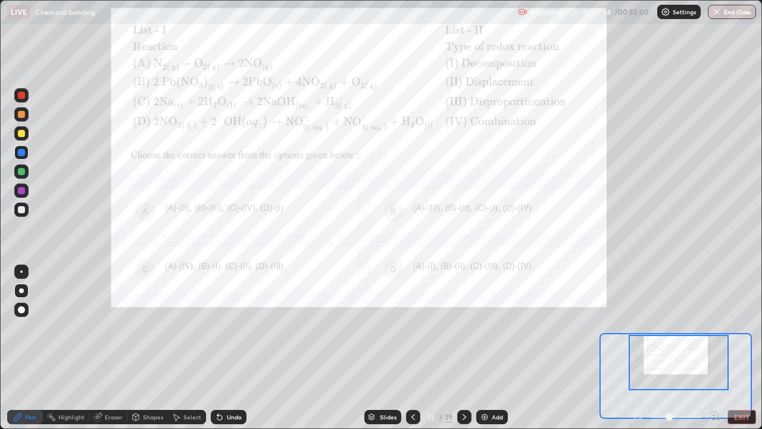
click at [463, 327] on icon at bounding box center [465, 417] width 10 height 10
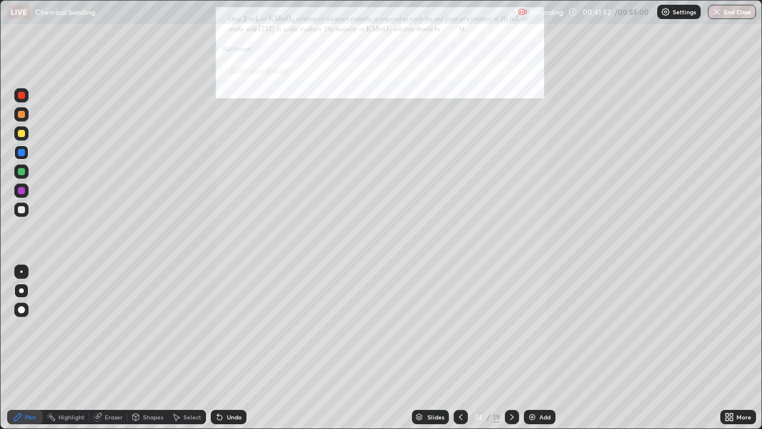
click at [731, 327] on icon at bounding box center [731, 418] width 3 height 3
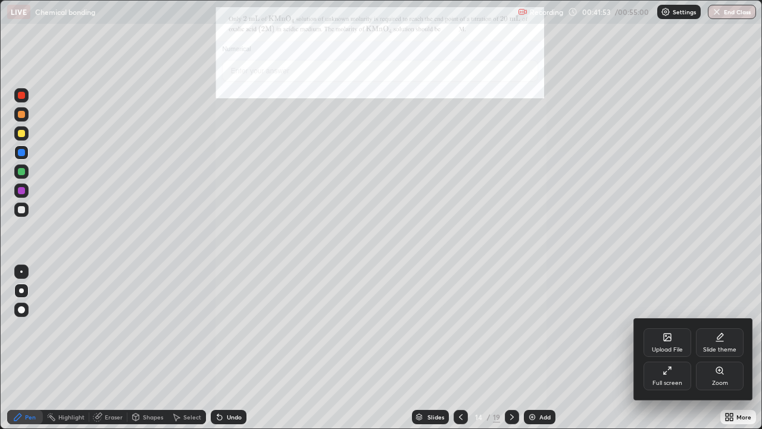
click at [721, 327] on div "Zoom" at bounding box center [720, 383] width 16 height 6
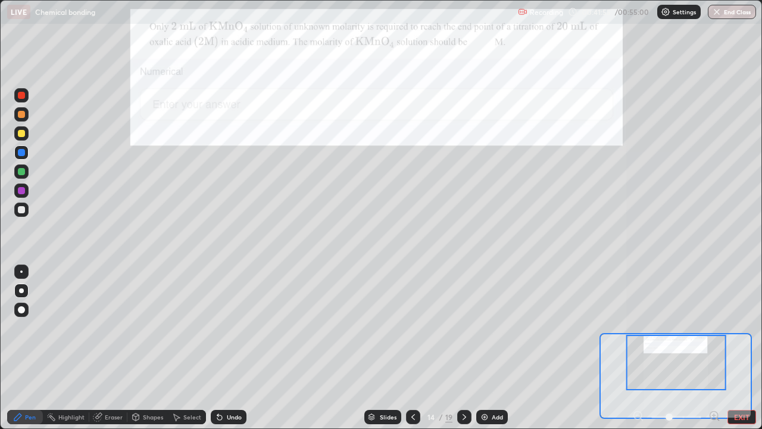
click at [714, 327] on icon at bounding box center [714, 415] width 3 height 0
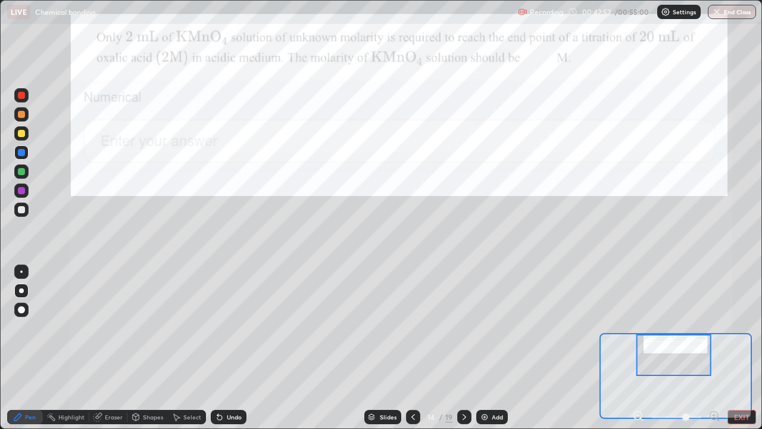
click at [22, 140] on div at bounding box center [21, 133] width 14 height 14
click at [243, 327] on div "Undo" at bounding box center [226, 417] width 40 height 24
click at [463, 327] on icon at bounding box center [465, 417] width 10 height 10
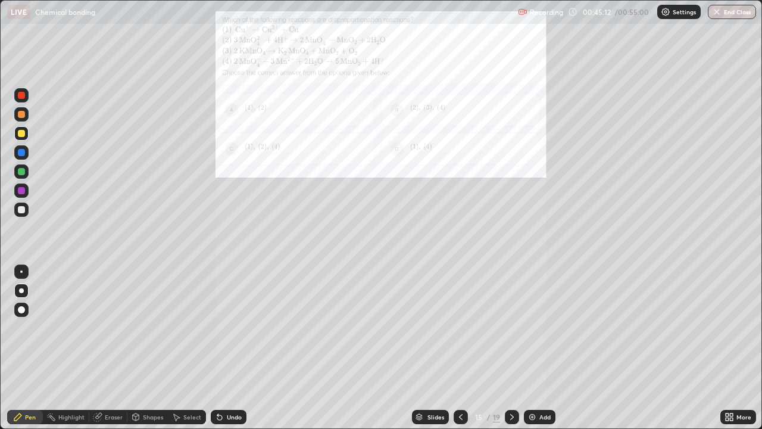
click at [722, 327] on div "More" at bounding box center [738, 417] width 36 height 14
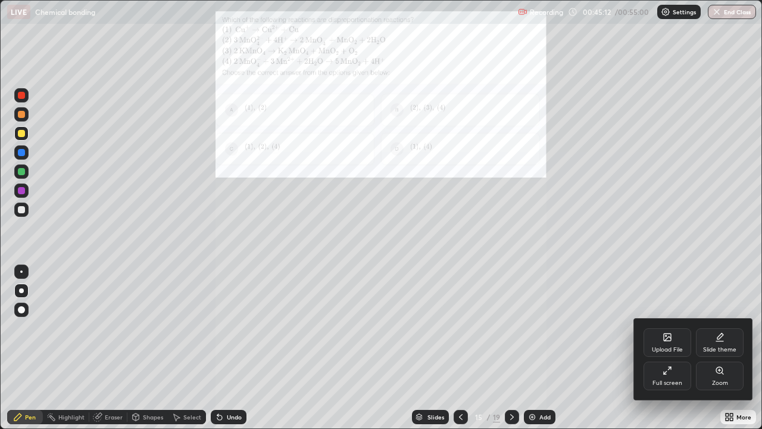
click at [686, 327] on div "Full screen" at bounding box center [668, 375] width 48 height 29
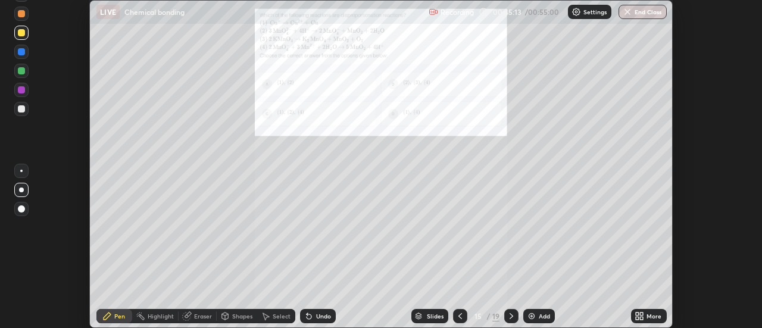
scroll to position [59217, 58783]
click at [641, 13] on button "End Class" at bounding box center [643, 12] width 48 height 14
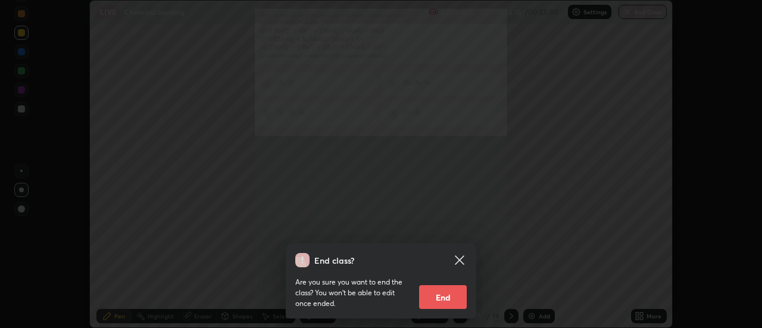
click at [449, 301] on button "End" at bounding box center [443, 297] width 48 height 24
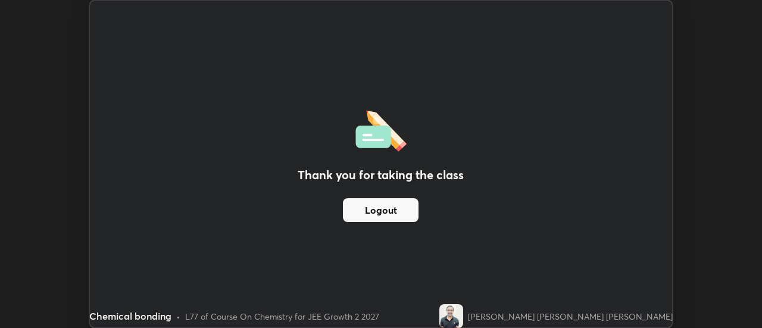
click at [405, 213] on button "Logout" at bounding box center [381, 210] width 76 height 24
click at [402, 213] on button "Logout" at bounding box center [381, 210] width 76 height 24
